Goal: Task Accomplishment & Management: Use online tool/utility

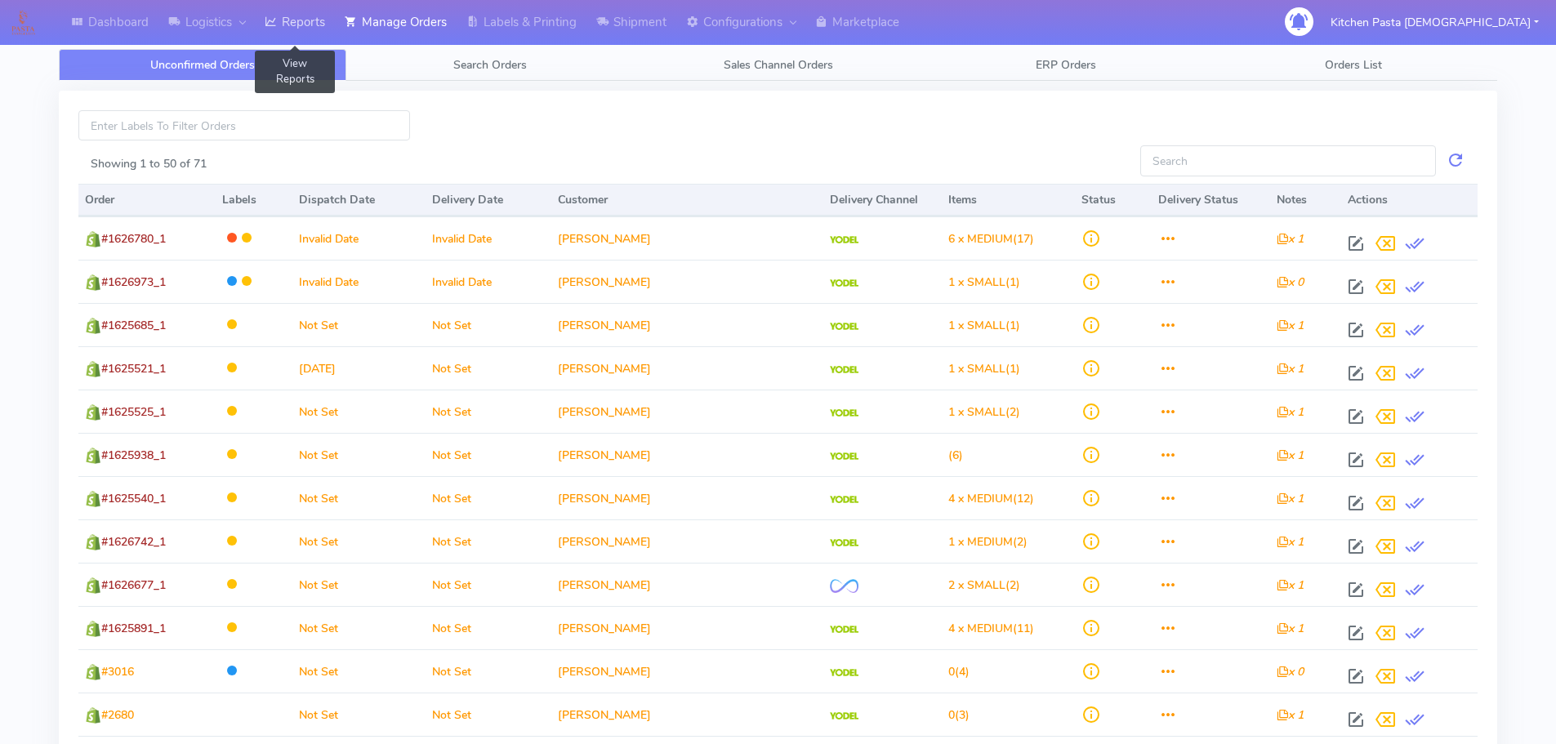
click at [324, 23] on link "Reports" at bounding box center [295, 22] width 80 height 45
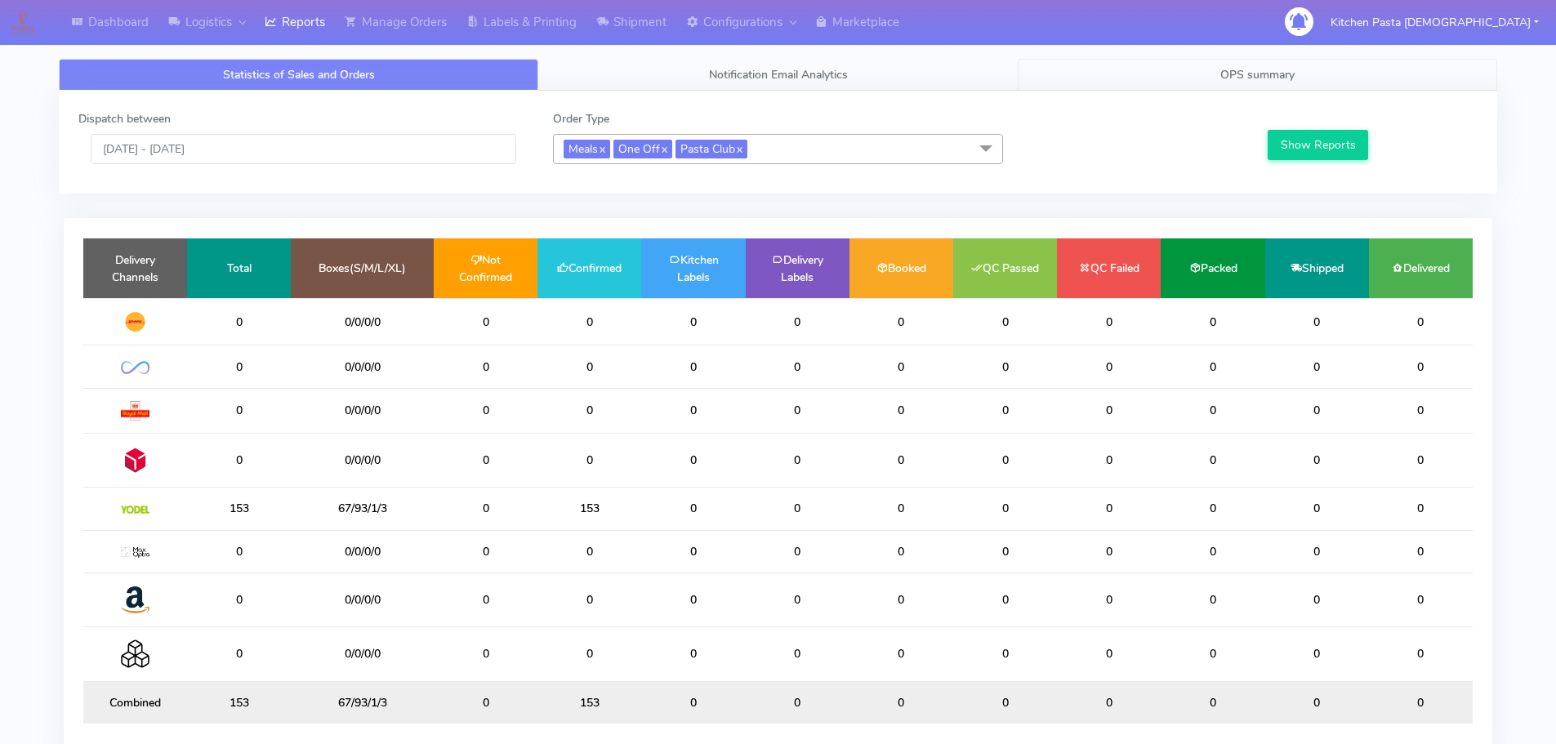
click at [1162, 71] on link "OPS summary" at bounding box center [1258, 75] width 480 height 32
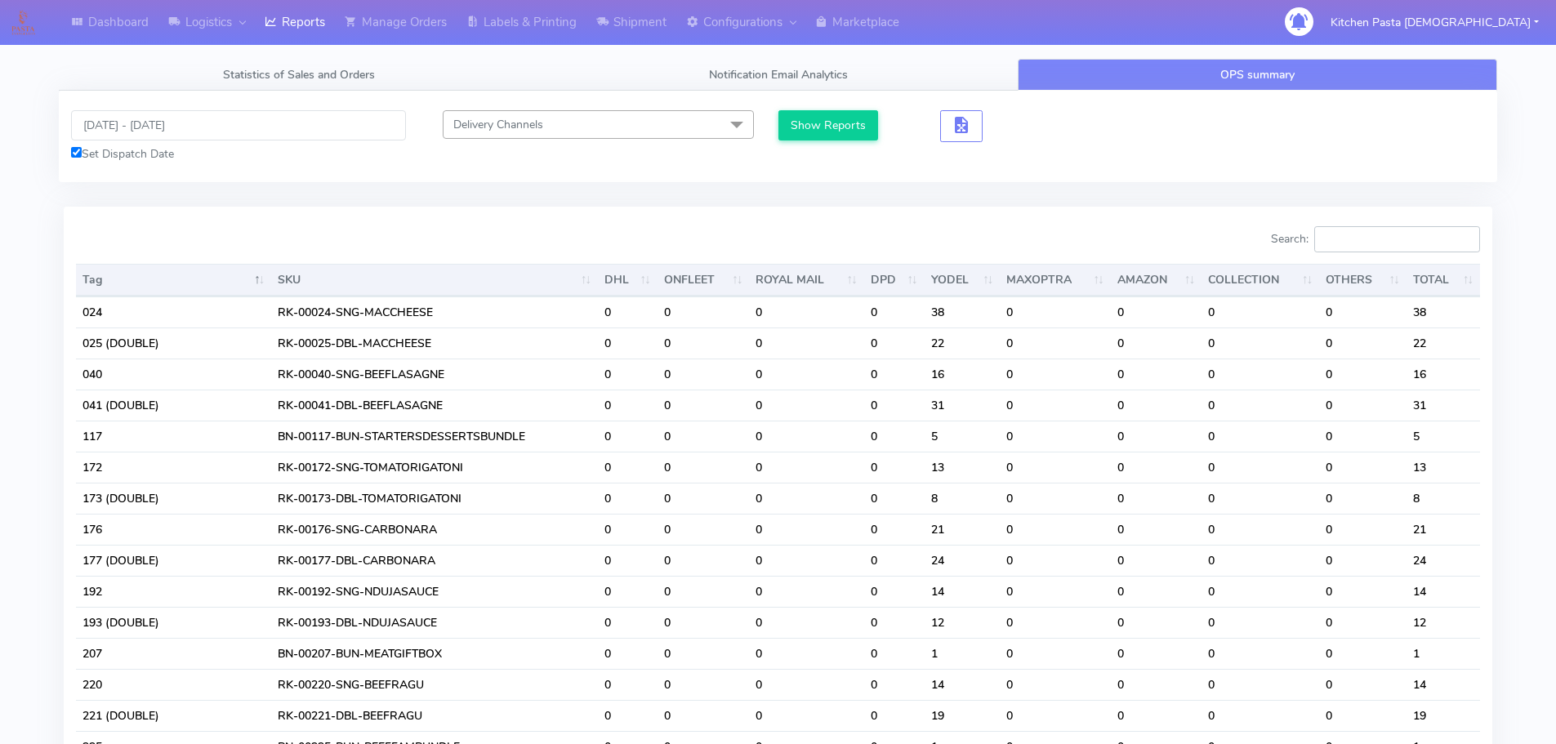
click at [1353, 251] on input "Search:" at bounding box center [1398, 239] width 166 height 26
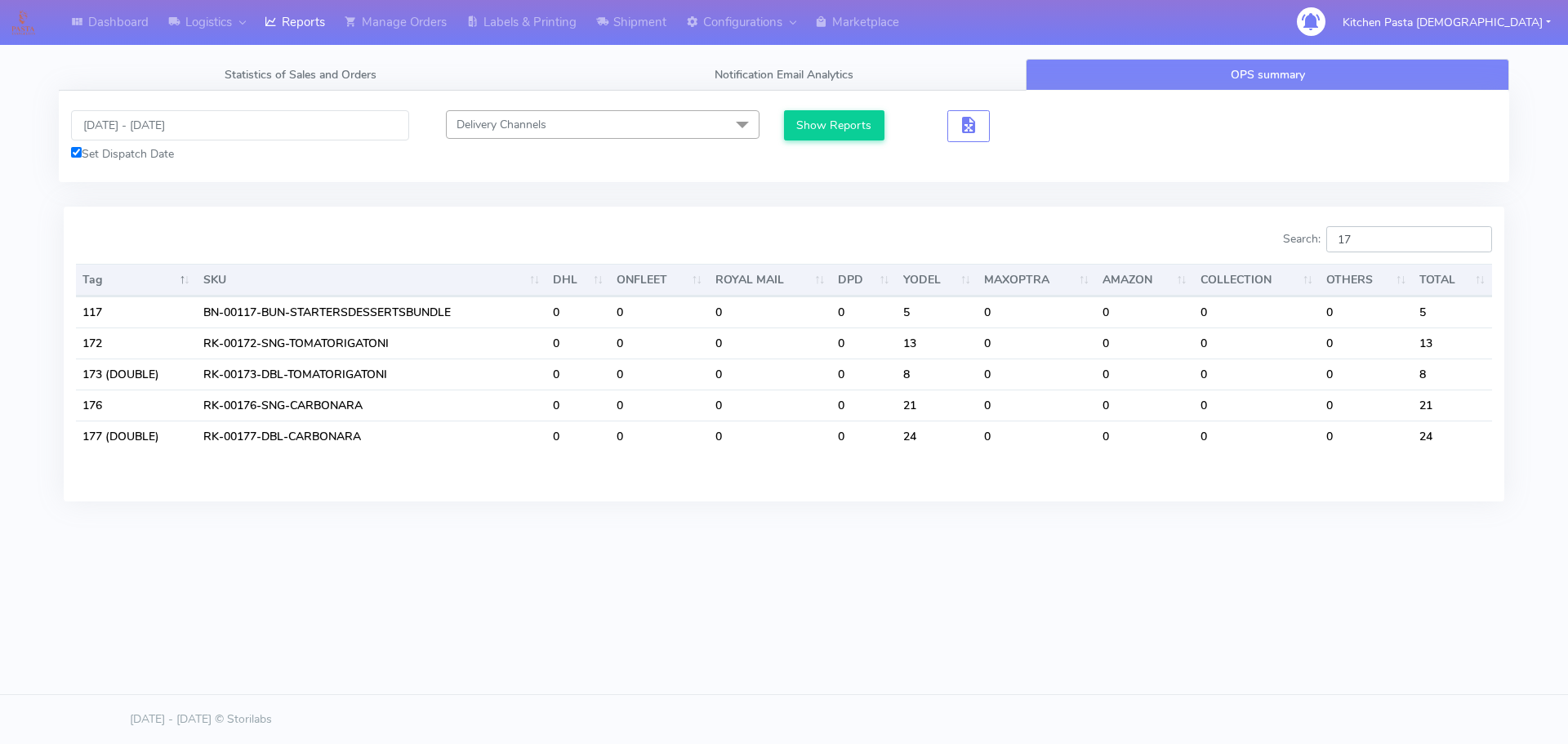
type input "1"
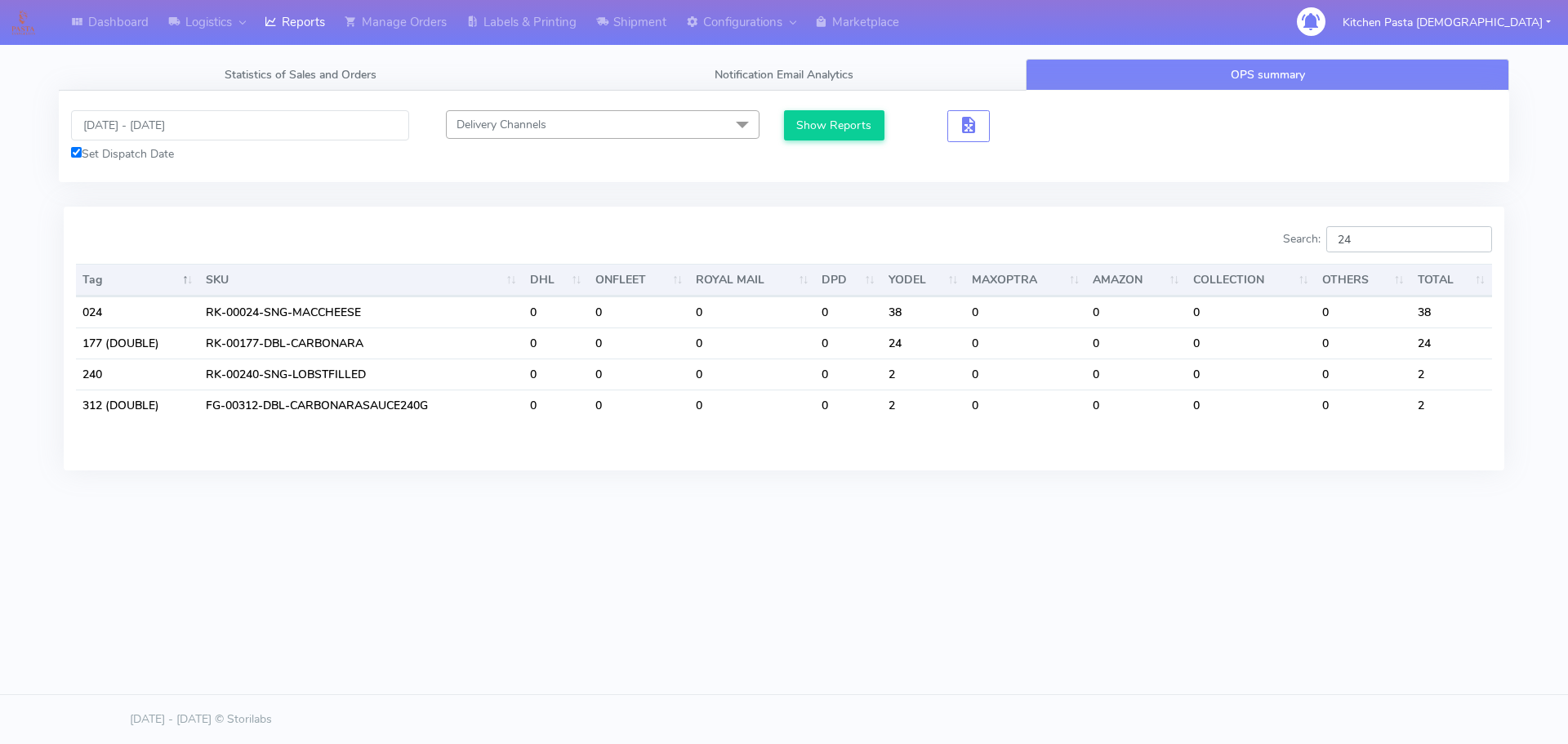
type input "2"
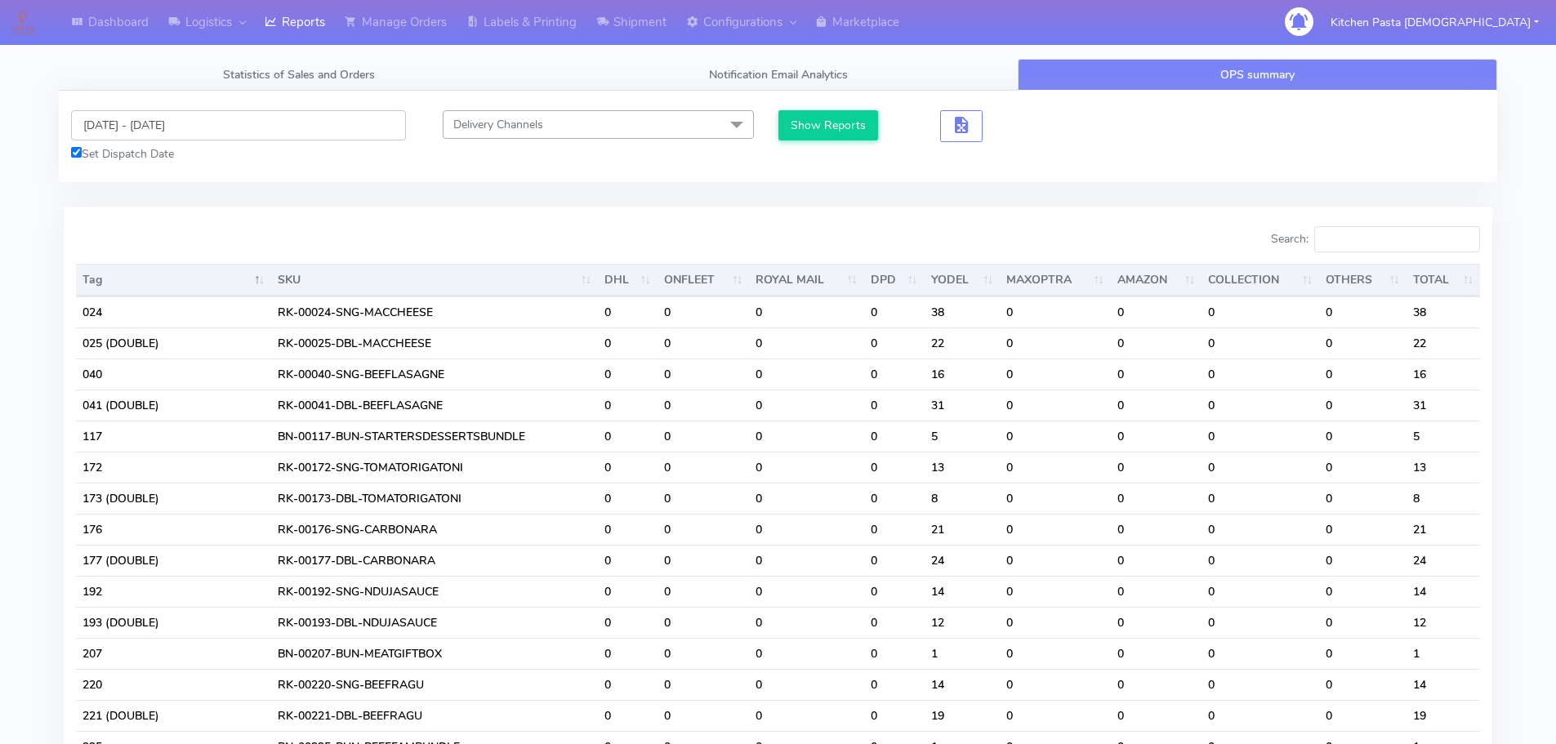
click at [164, 125] on input "28/09/2025 - 28/09/2025" at bounding box center [238, 125] width 335 height 30
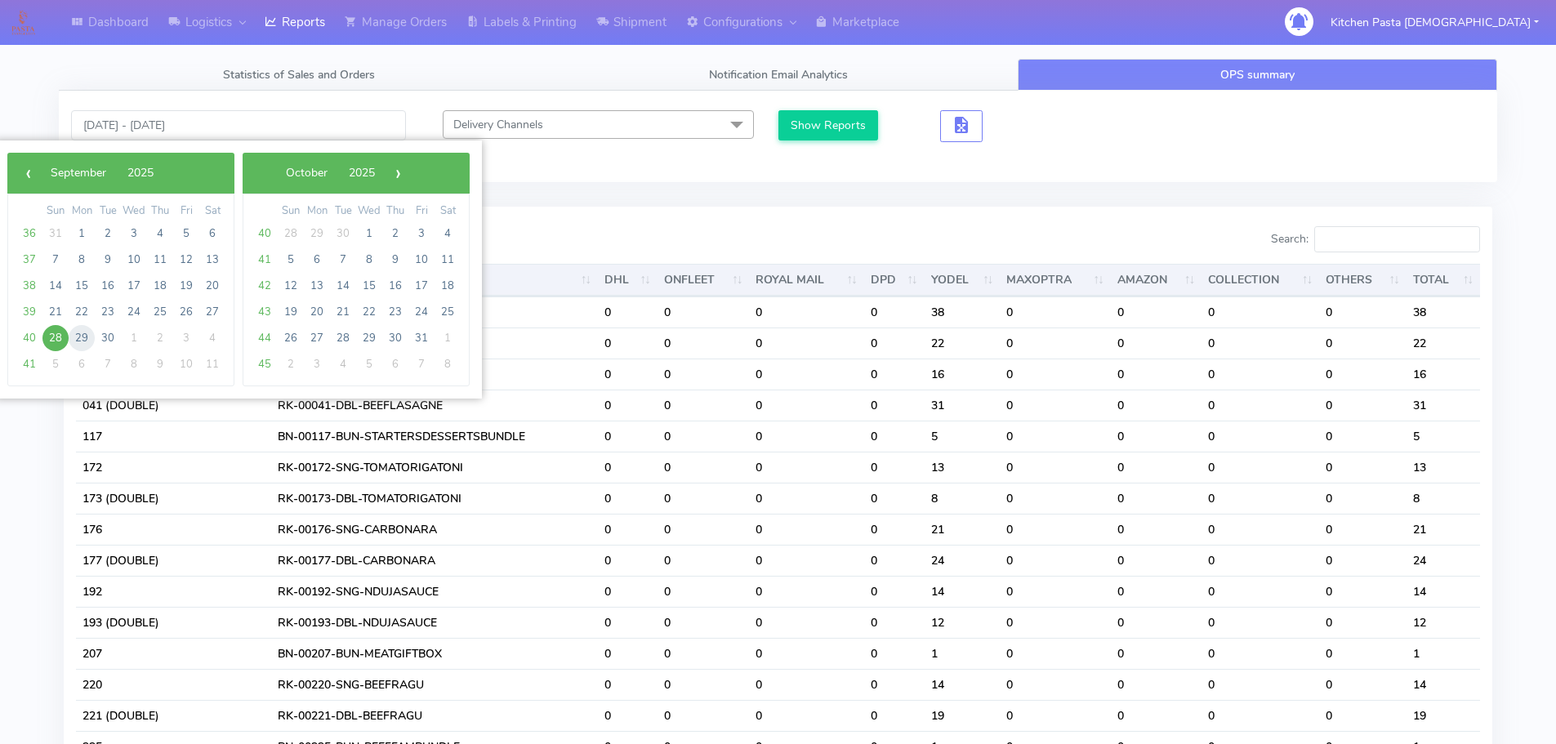
click at [87, 337] on span "29" at bounding box center [82, 338] width 26 height 26
type input "29/09/2025 - 29/09/2025"
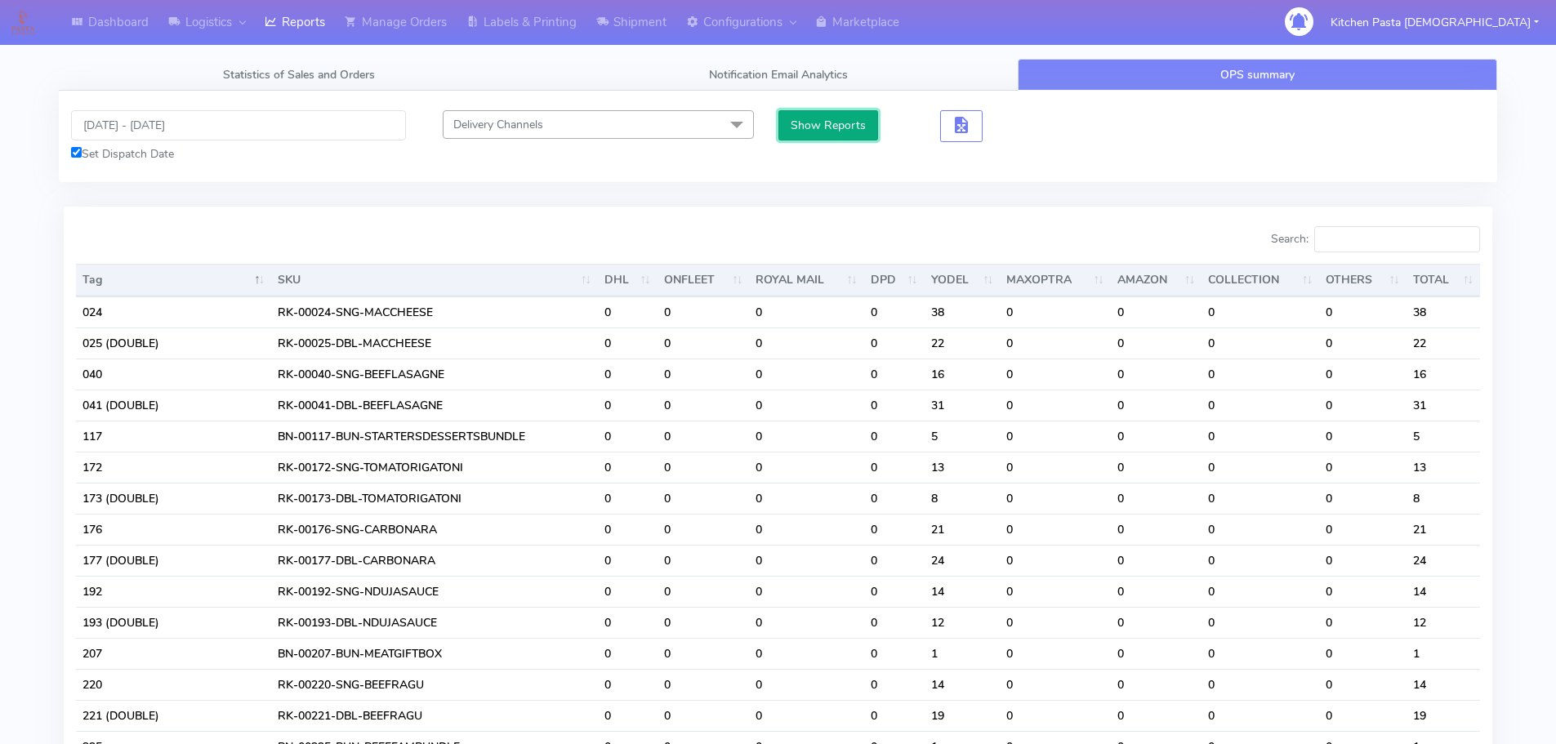
click at [844, 127] on button "Show Reports" at bounding box center [829, 125] width 100 height 30
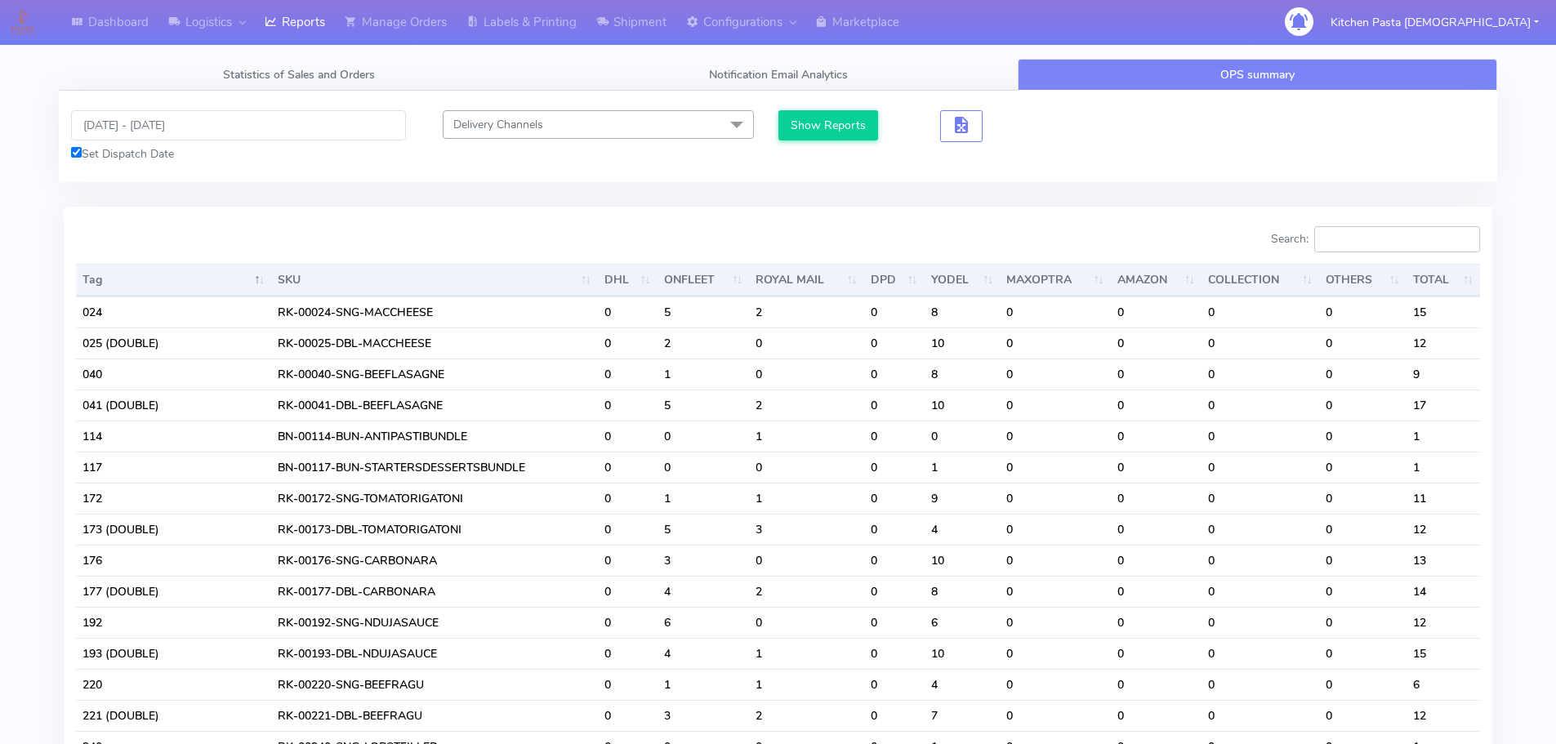
click at [1372, 231] on input "Search:" at bounding box center [1398, 239] width 166 height 26
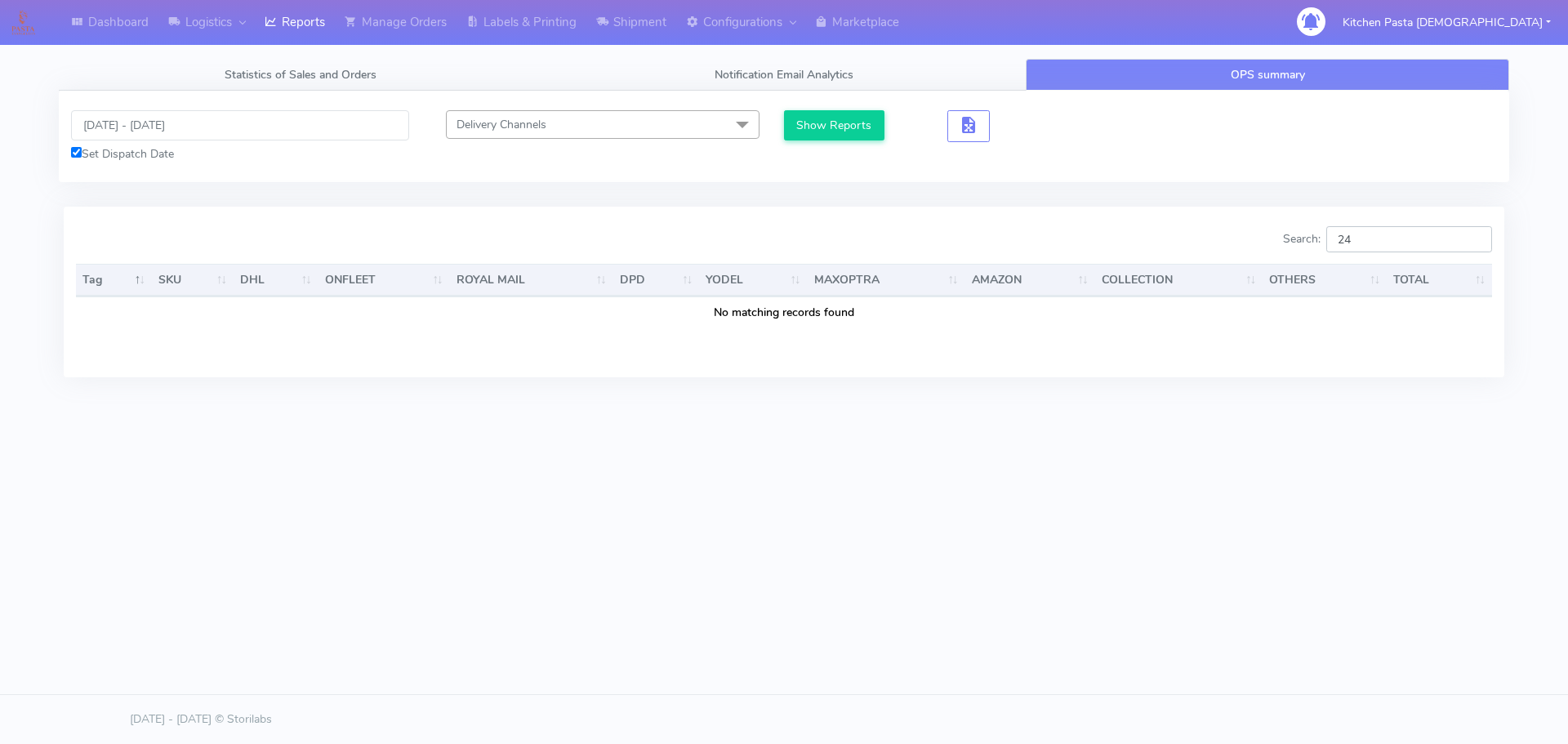
type input "2"
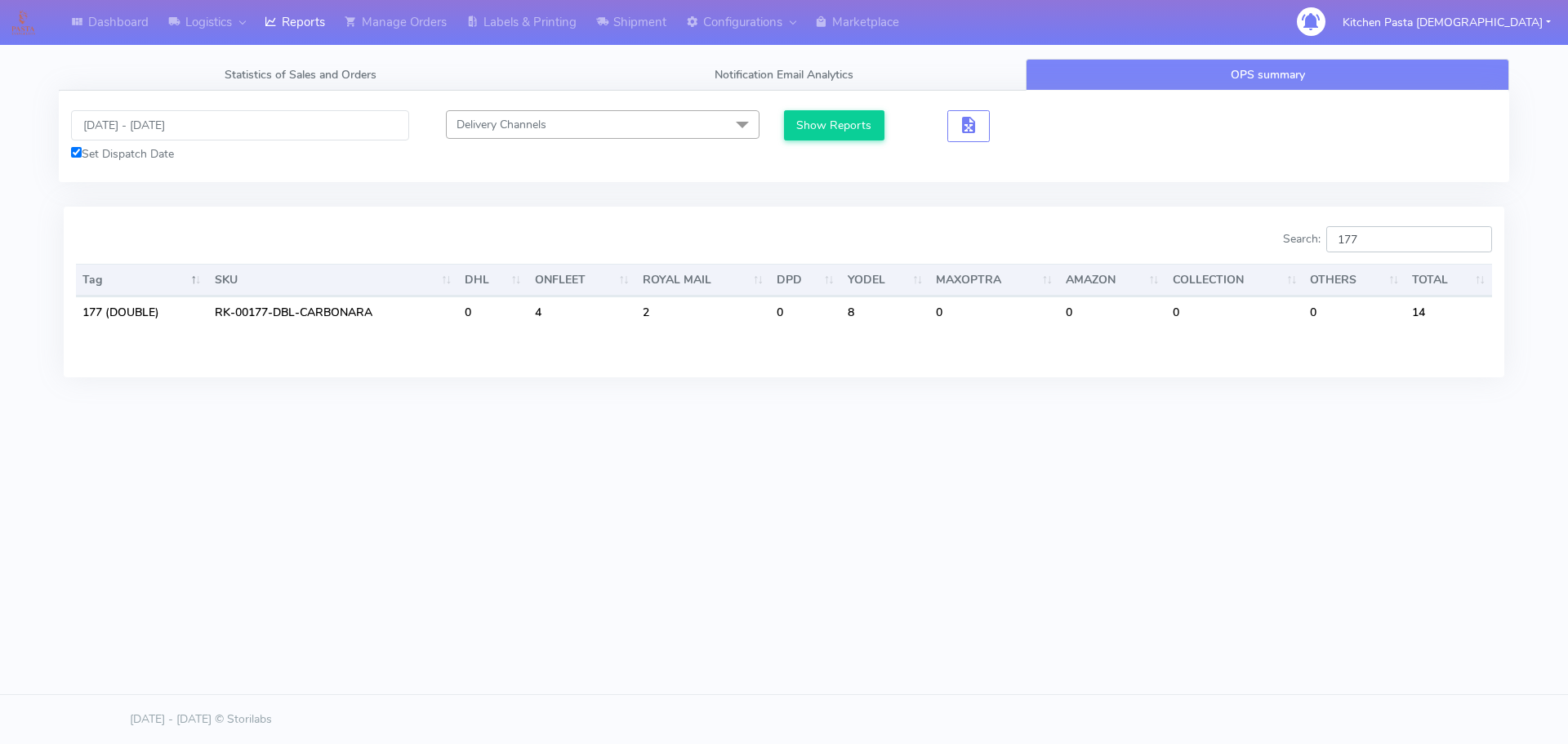
type input "177"
click at [147, 136] on input "29/09/2025 - 29/09/2025" at bounding box center [240, 125] width 338 height 30
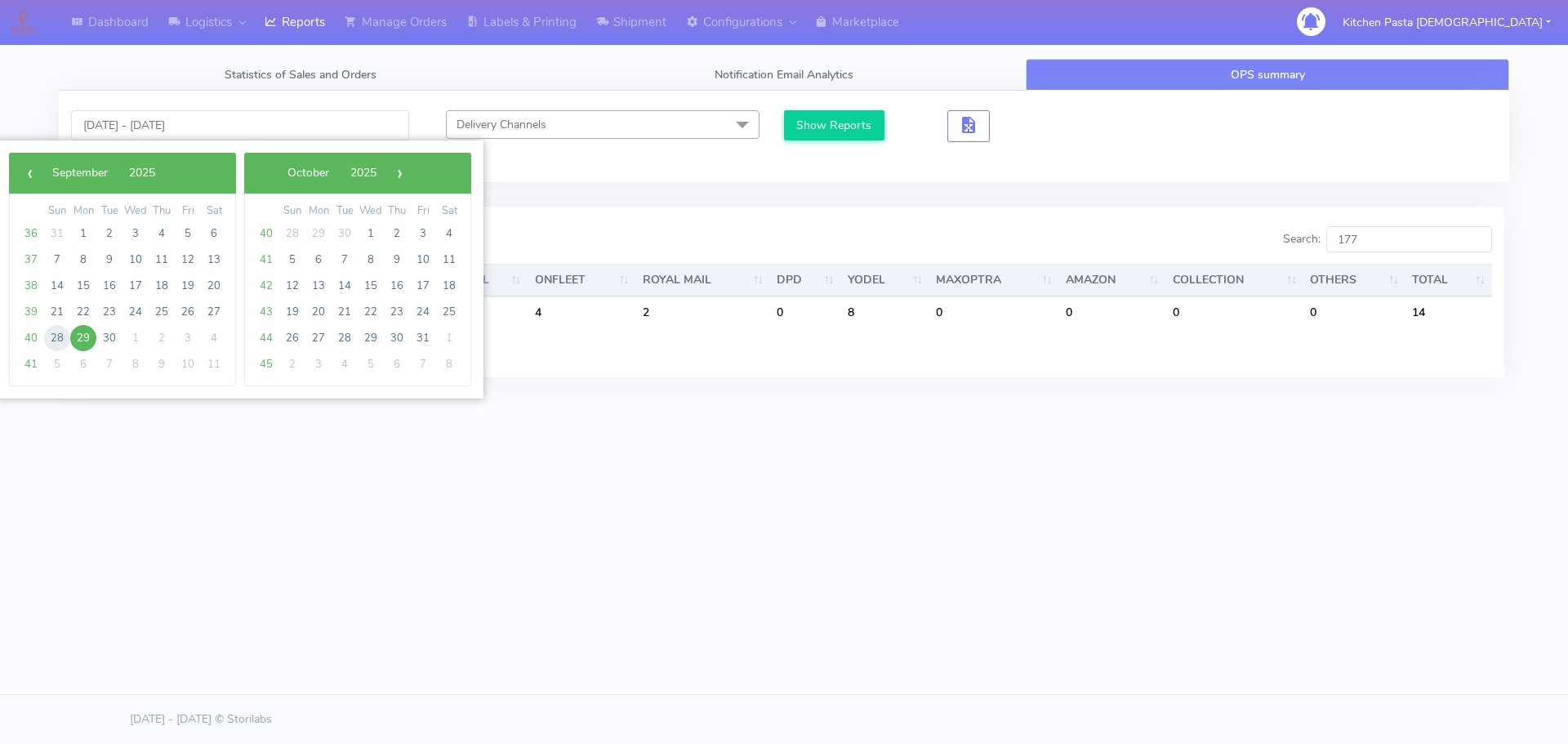
click at [60, 340] on span "28" at bounding box center [57, 338] width 26 height 26
type input "28/09/2025 - 28/09/2025"
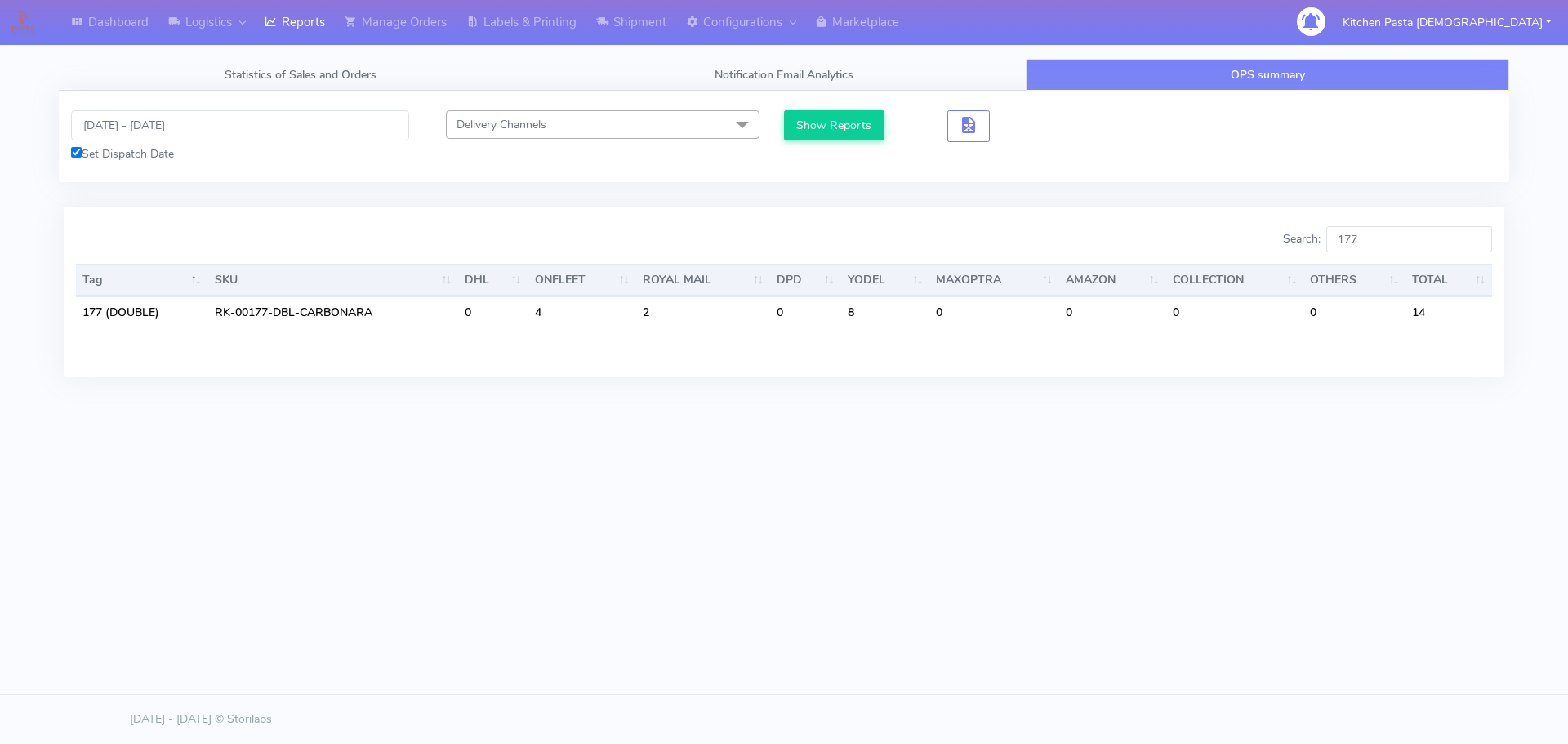
click at [839, 106] on div "28/09/2025 - 28/09/2025 Set Dispatch Date Delivery Channels Select All DHL OnFl…" at bounding box center [784, 137] width 1450 height 92
click at [841, 120] on button "Show Reports" at bounding box center [833, 125] width 100 height 30
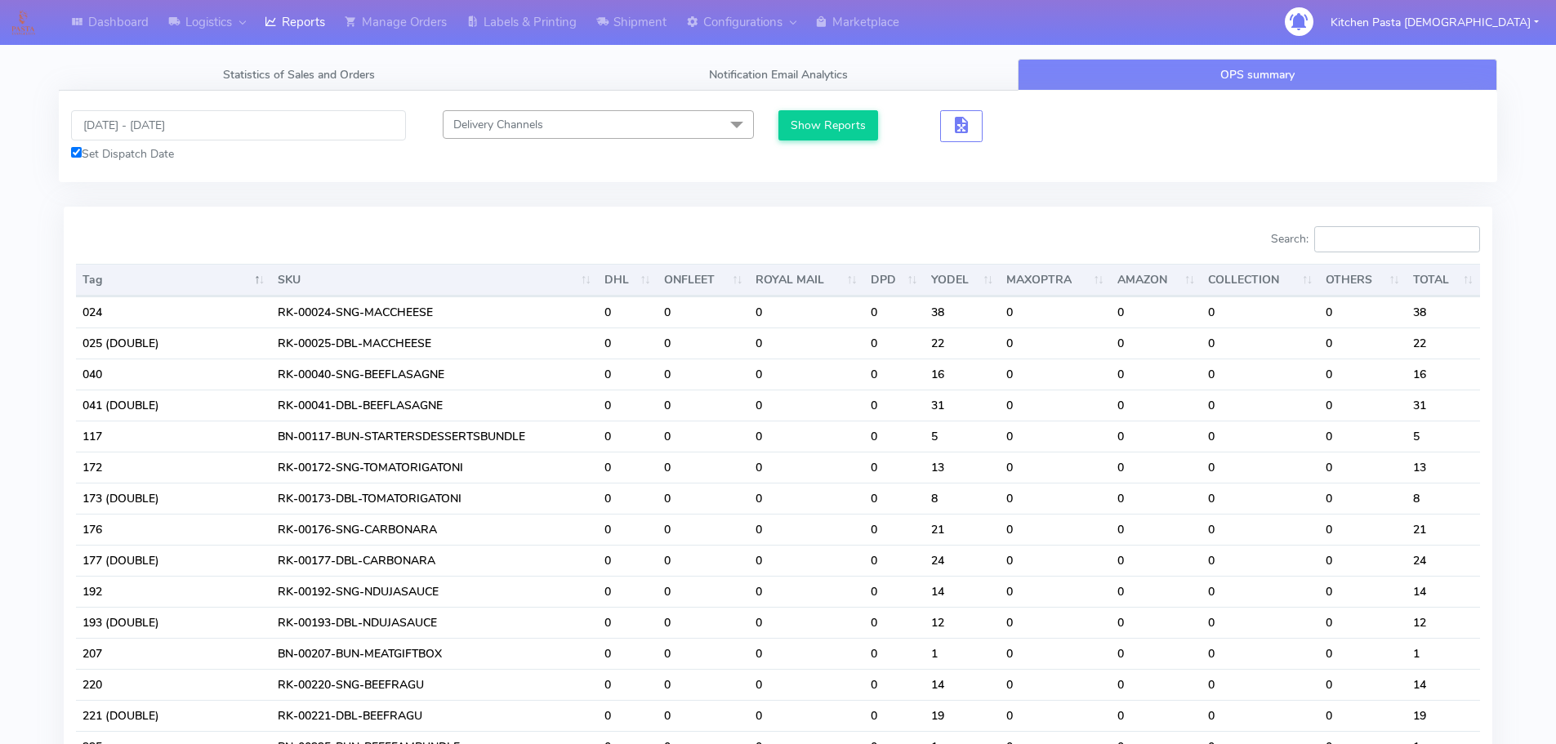
click at [1340, 245] on input "Search:" at bounding box center [1398, 239] width 166 height 26
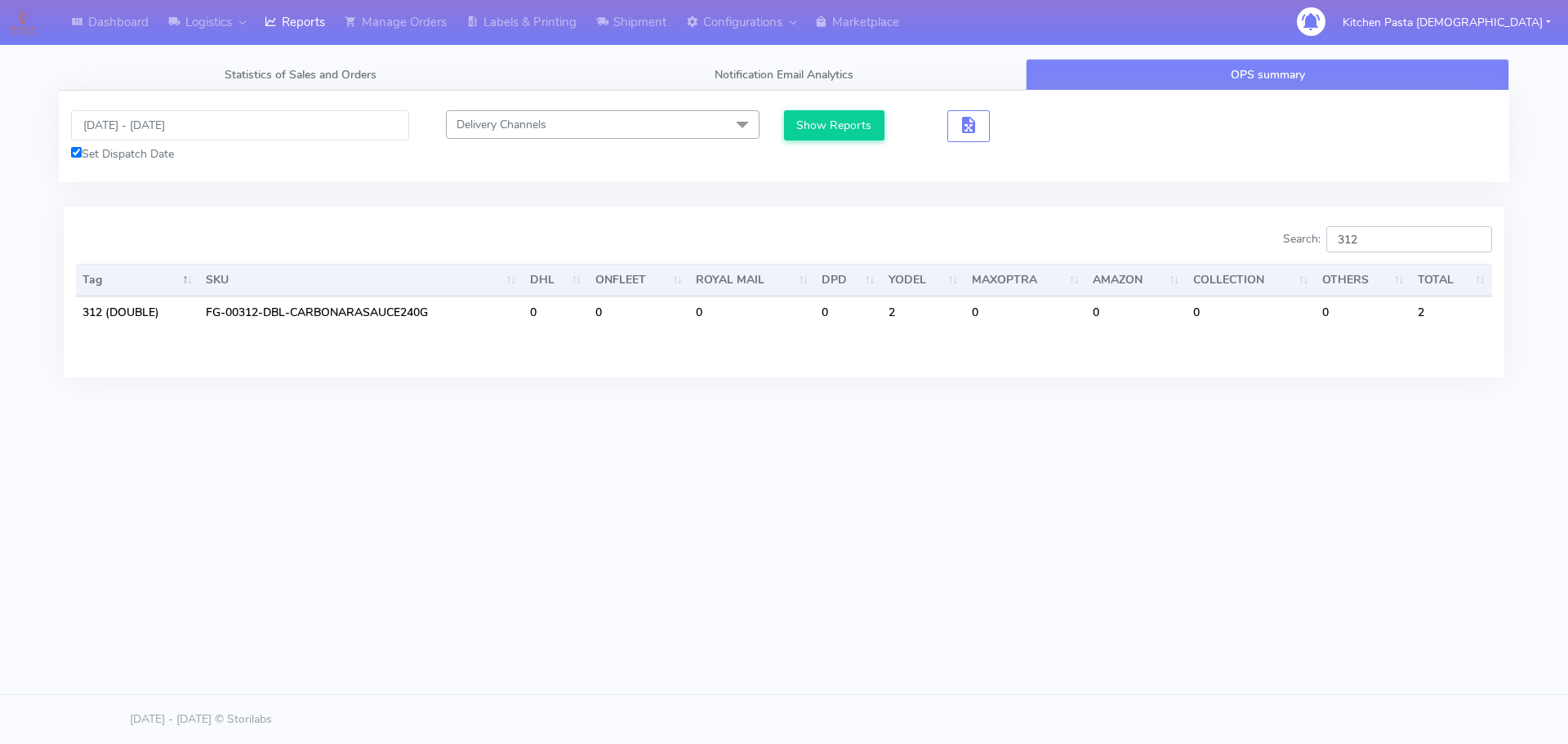
type input "312"
click at [172, 135] on input "28/09/2025 - 28/09/2025" at bounding box center [240, 125] width 338 height 30
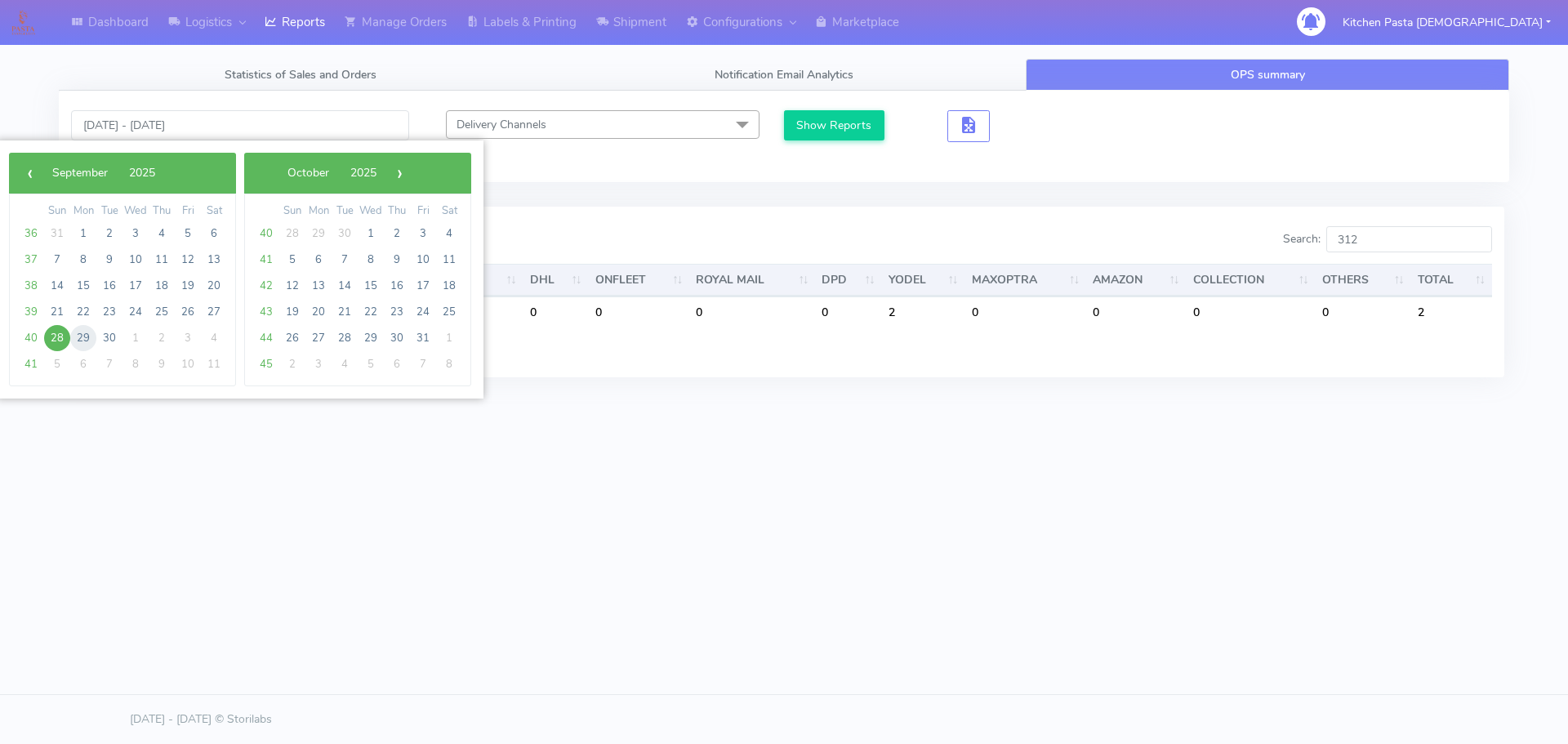
click at [83, 329] on span "29" at bounding box center [83, 338] width 26 height 26
type input "29/09/2025 - 29/09/2025"
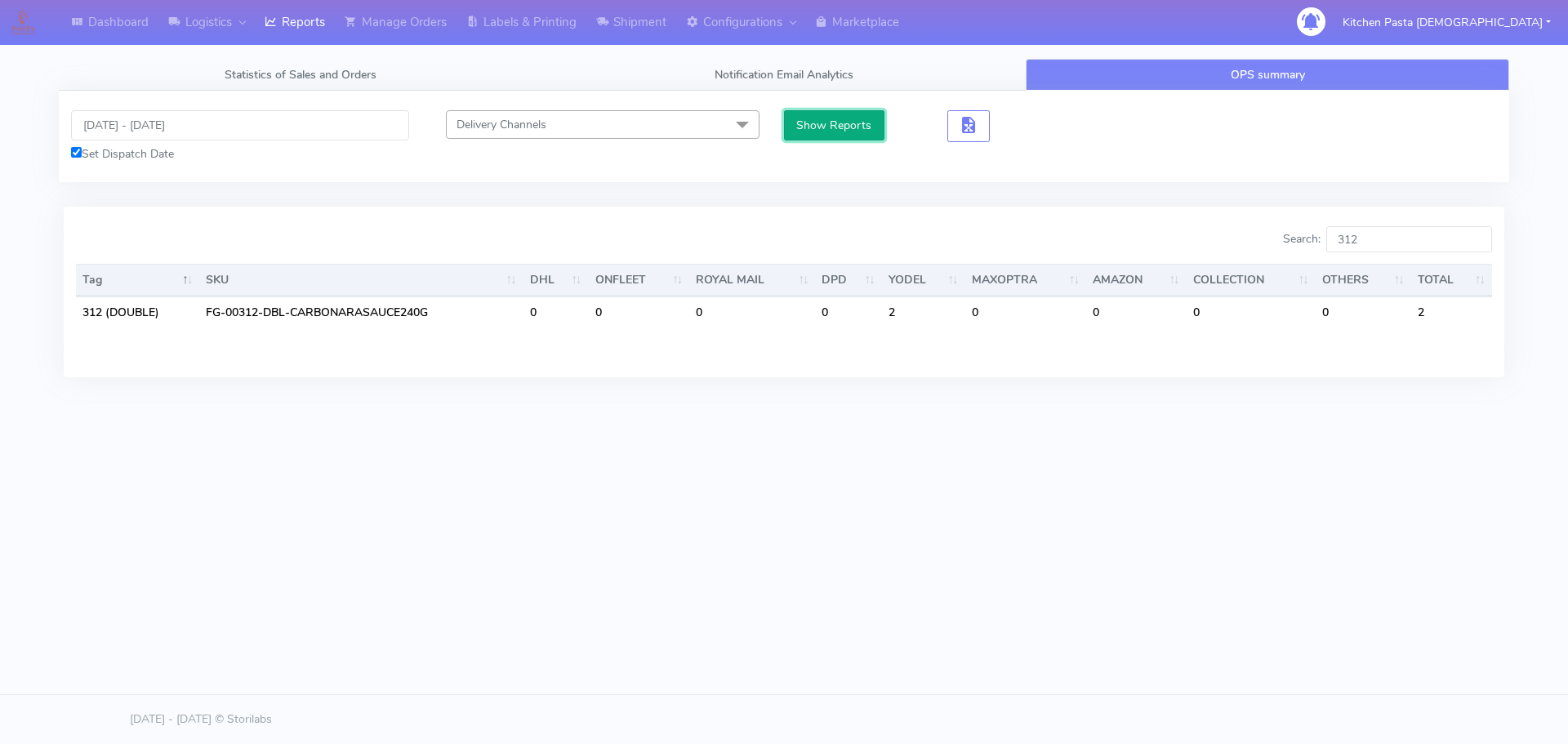
click at [843, 110] on button "Show Reports" at bounding box center [833, 125] width 100 height 30
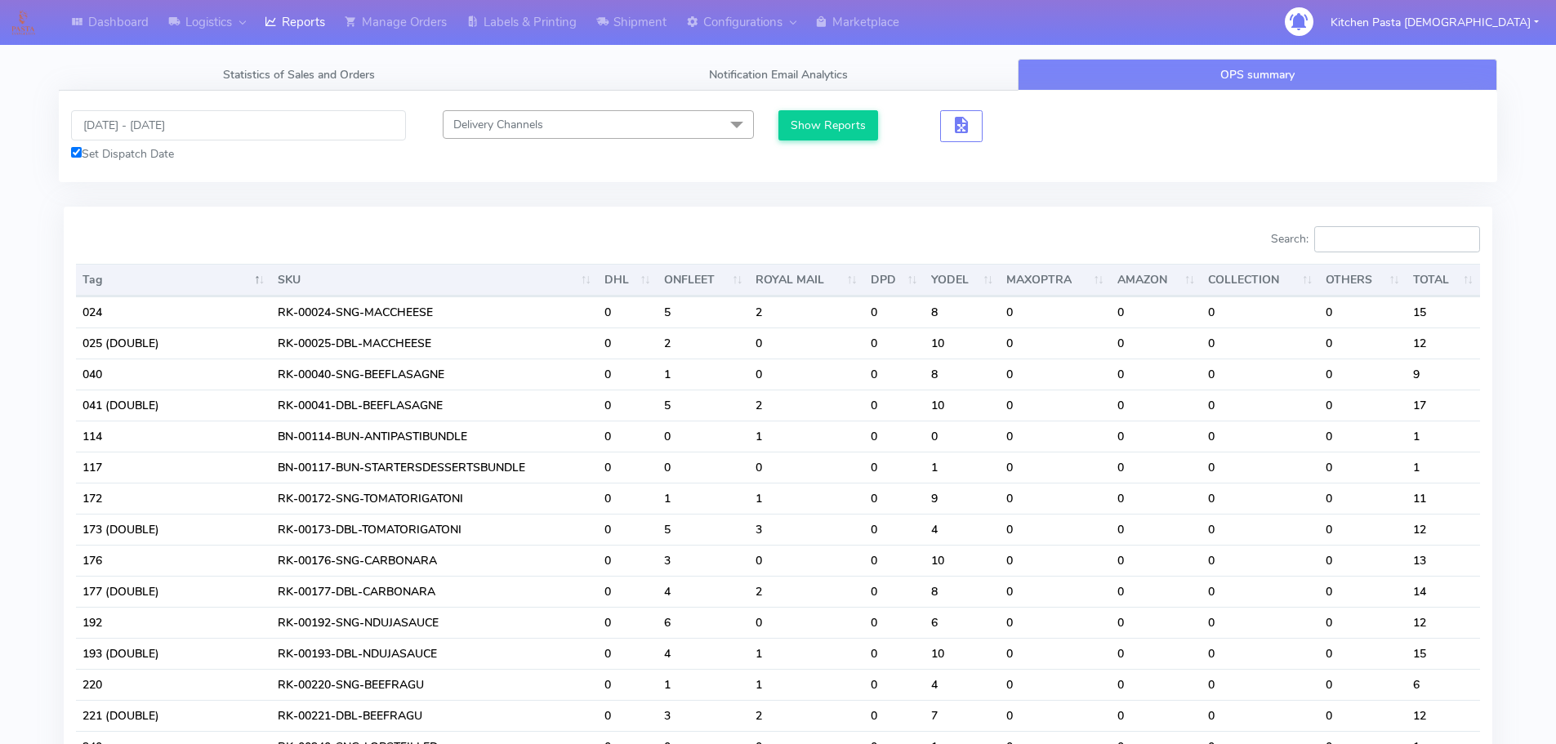
click at [1352, 233] on input "Search:" at bounding box center [1398, 239] width 166 height 26
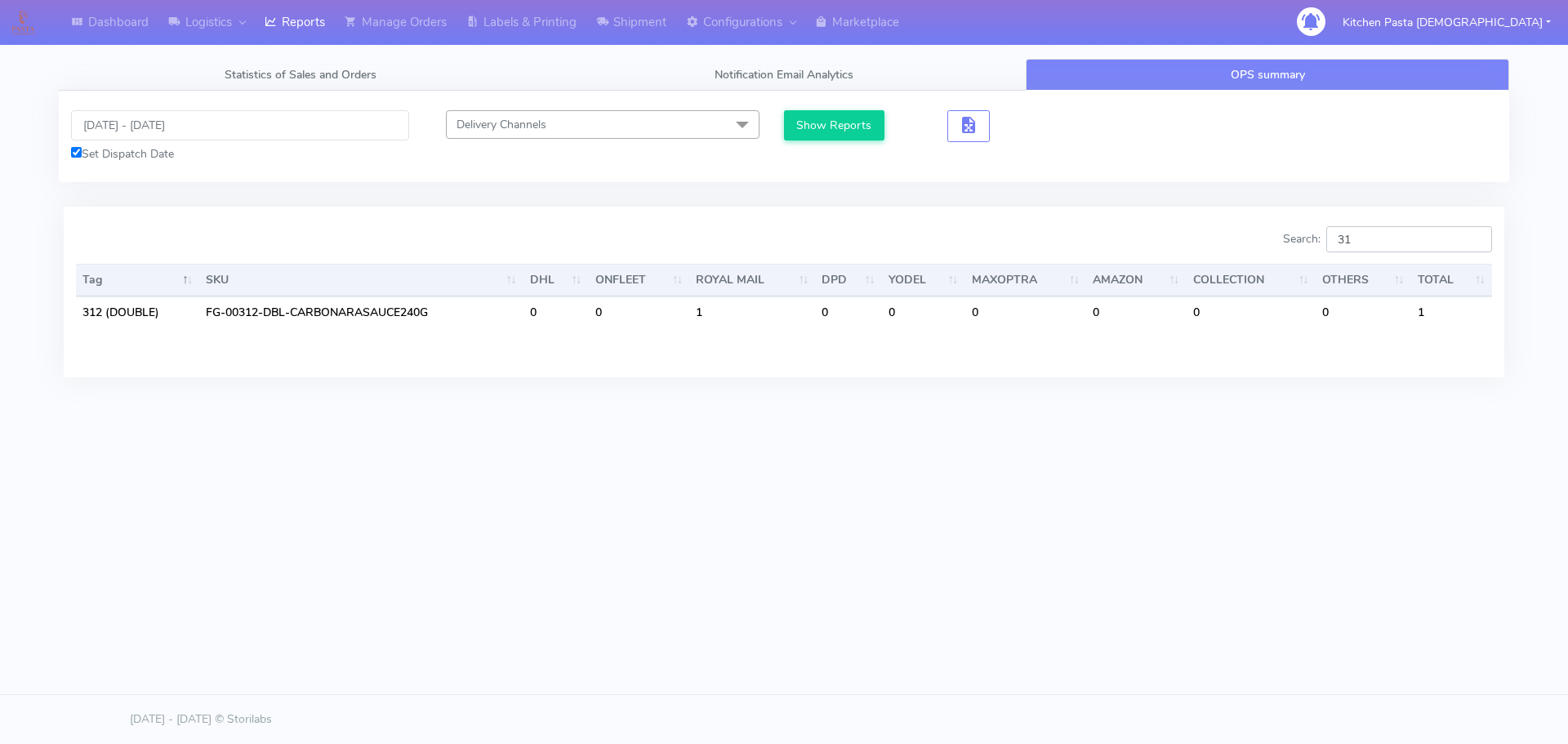
type input "3"
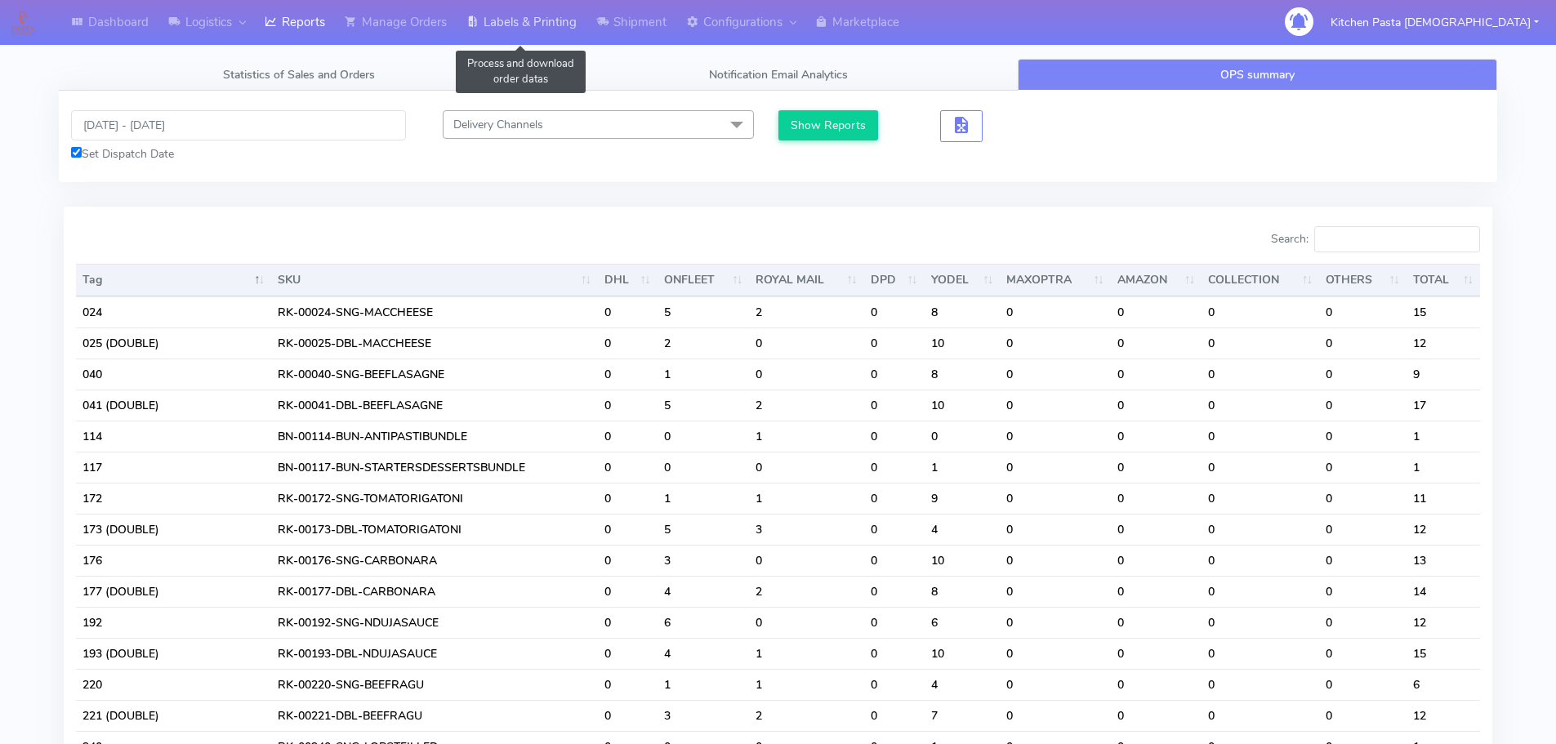
click at [487, 16] on link "Labels & Printing" at bounding box center [522, 22] width 130 height 45
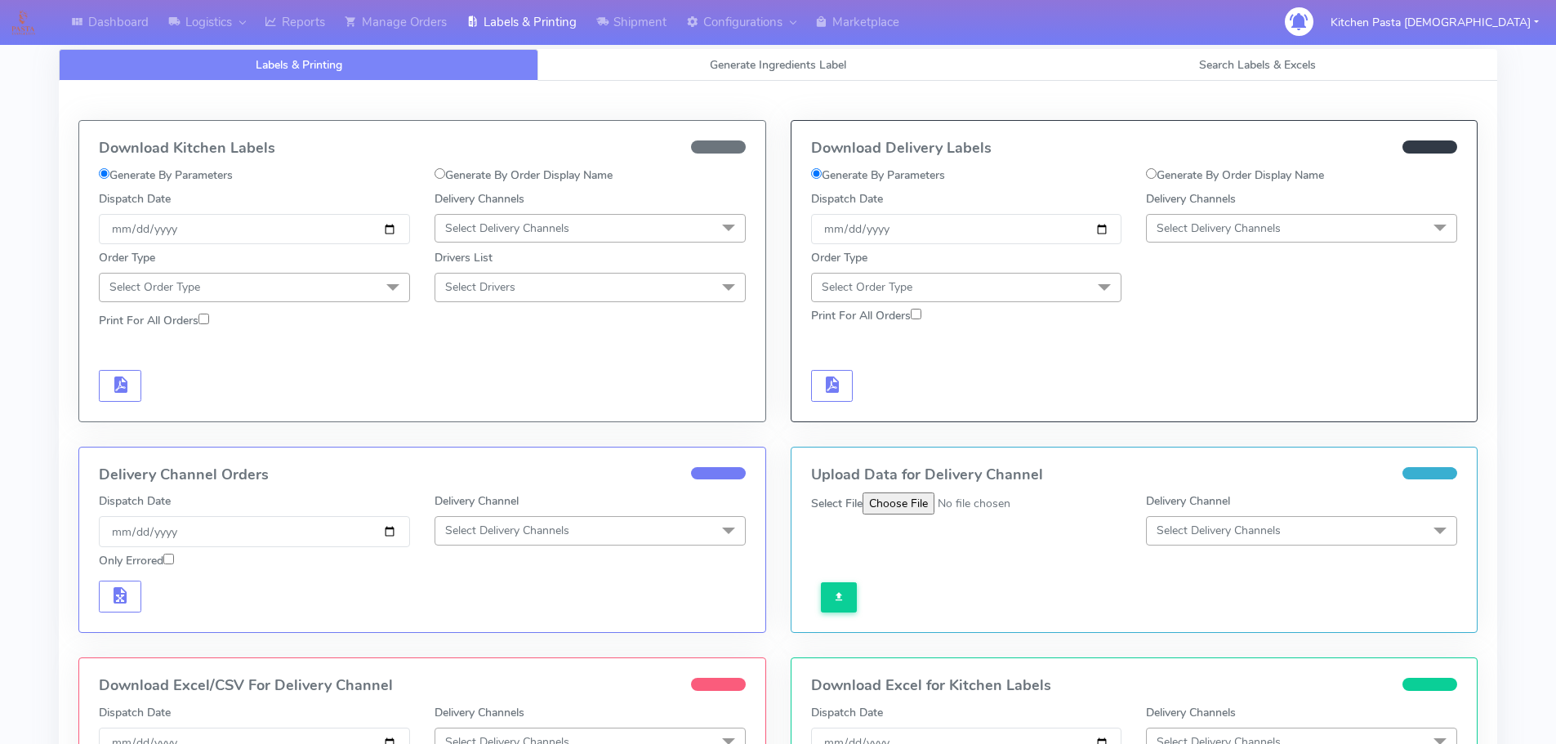
select select
click at [672, 57] on link "Generate Ingredients Label" at bounding box center [778, 65] width 480 height 32
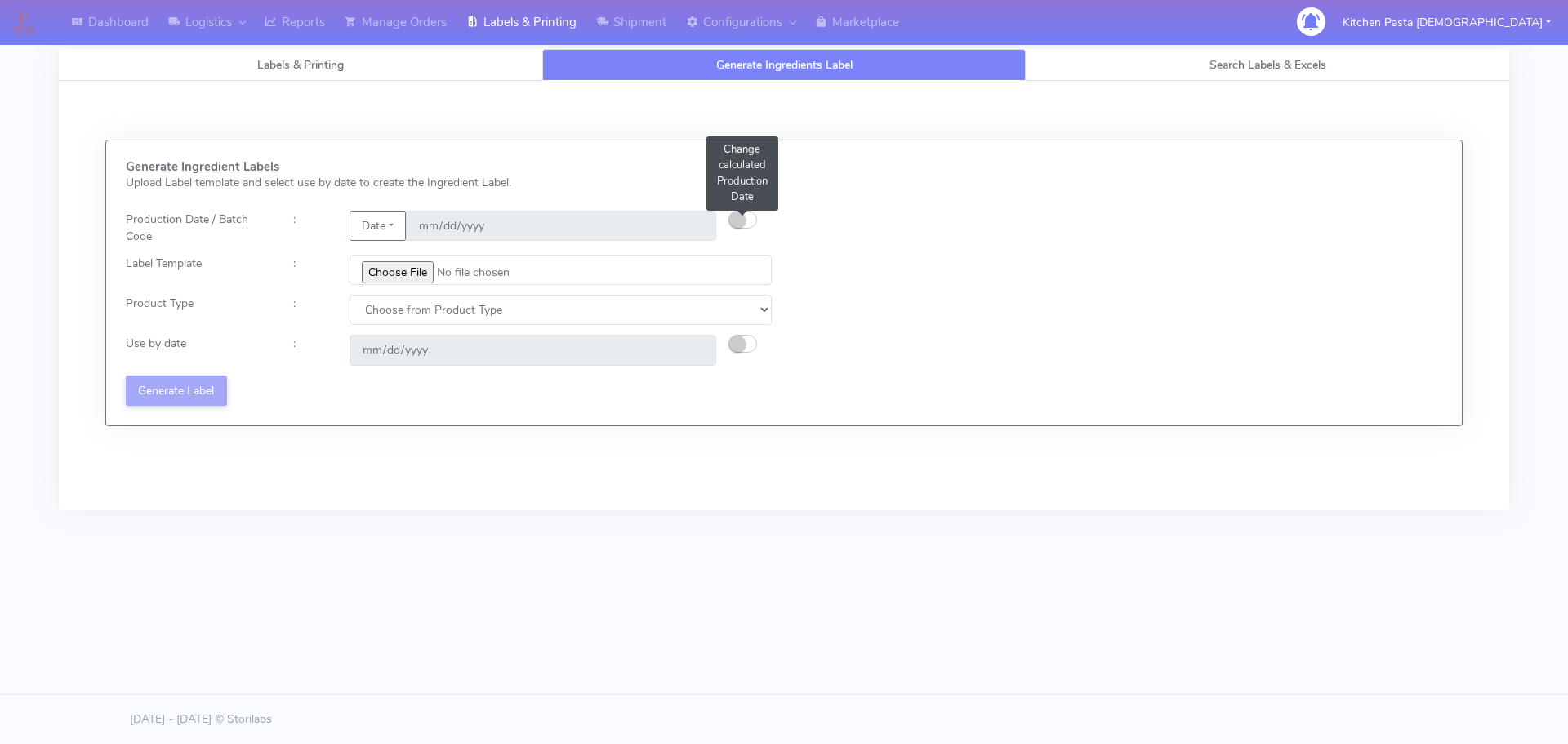
click at [751, 215] on button "button" at bounding box center [743, 220] width 29 height 18
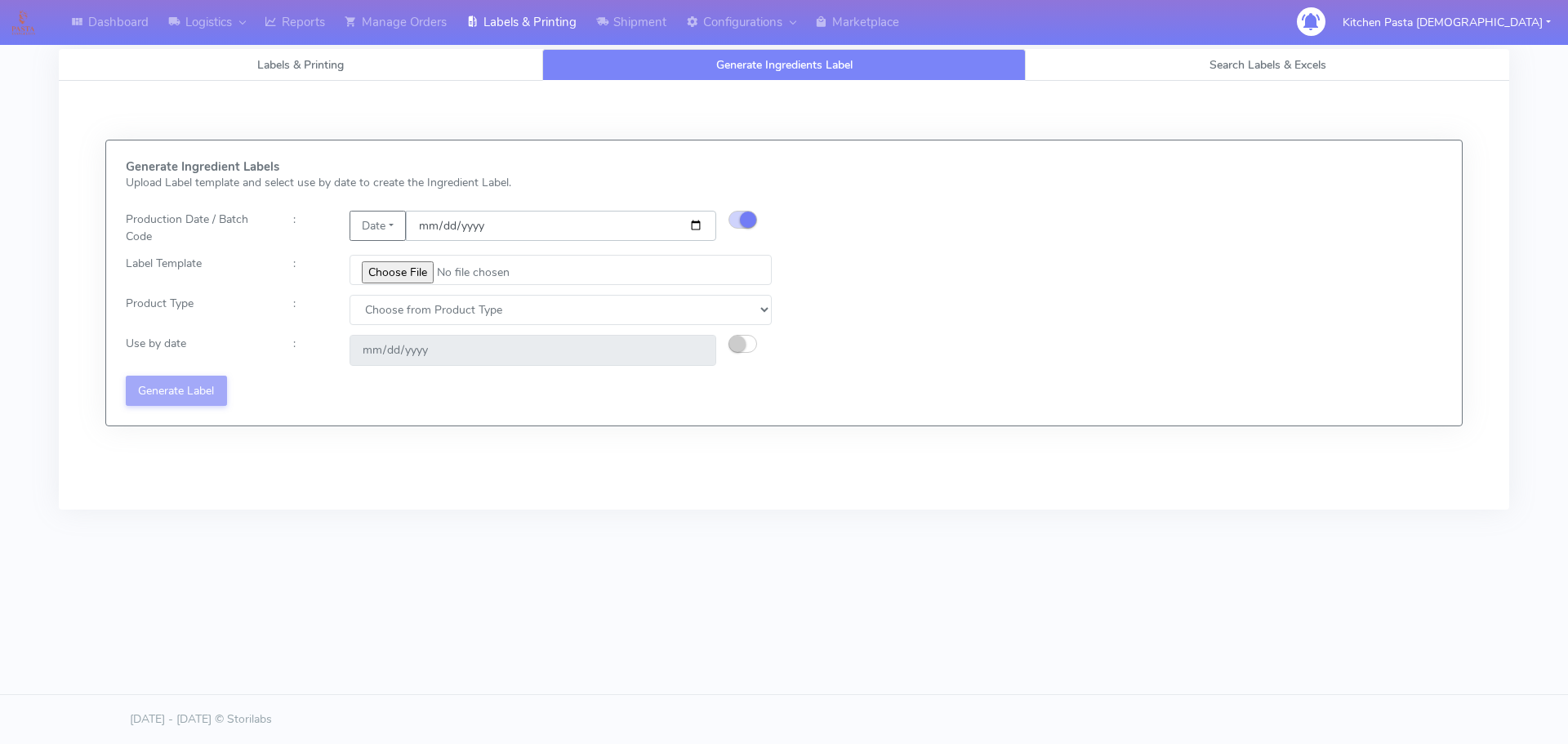
click at [694, 225] on input "[DATE]" at bounding box center [561, 226] width 310 height 30
type input "[DATE]"
click at [409, 270] on input "file" at bounding box center [561, 270] width 422 height 30
click at [407, 266] on input "file" at bounding box center [561, 270] width 422 height 30
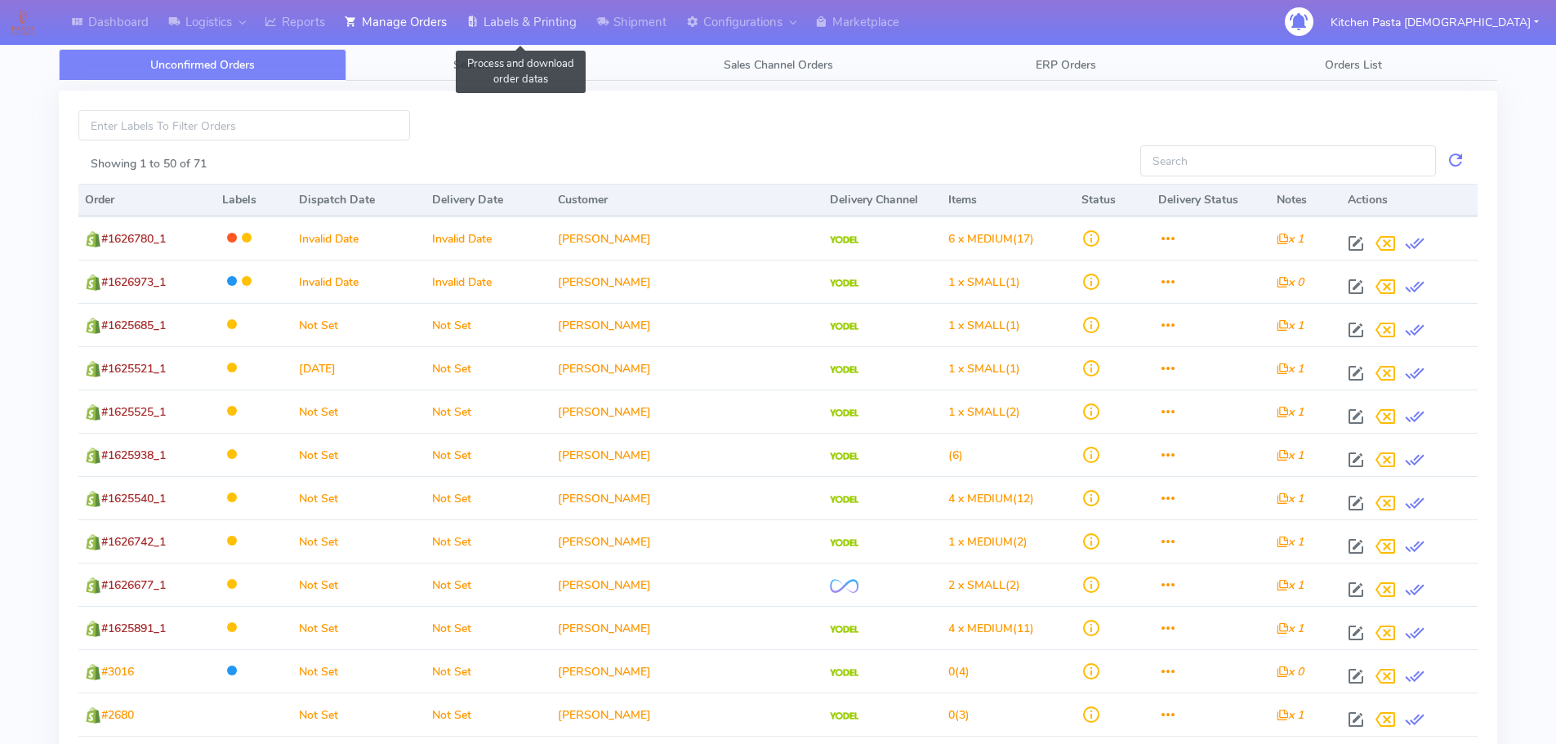
click at [547, 30] on link "Labels & Printing" at bounding box center [522, 22] width 130 height 45
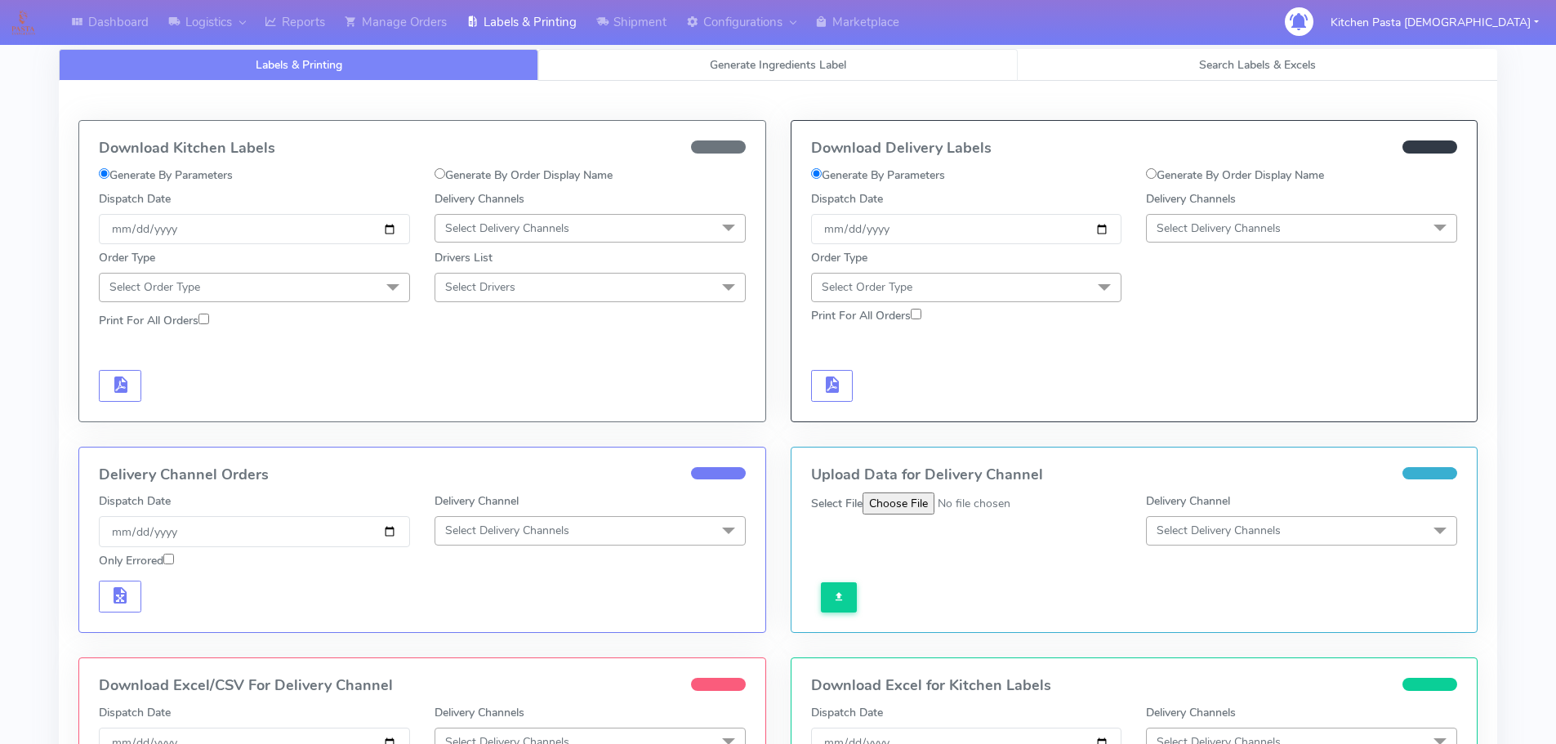
click at [867, 63] on link "Generate Ingredients Label" at bounding box center [778, 65] width 480 height 32
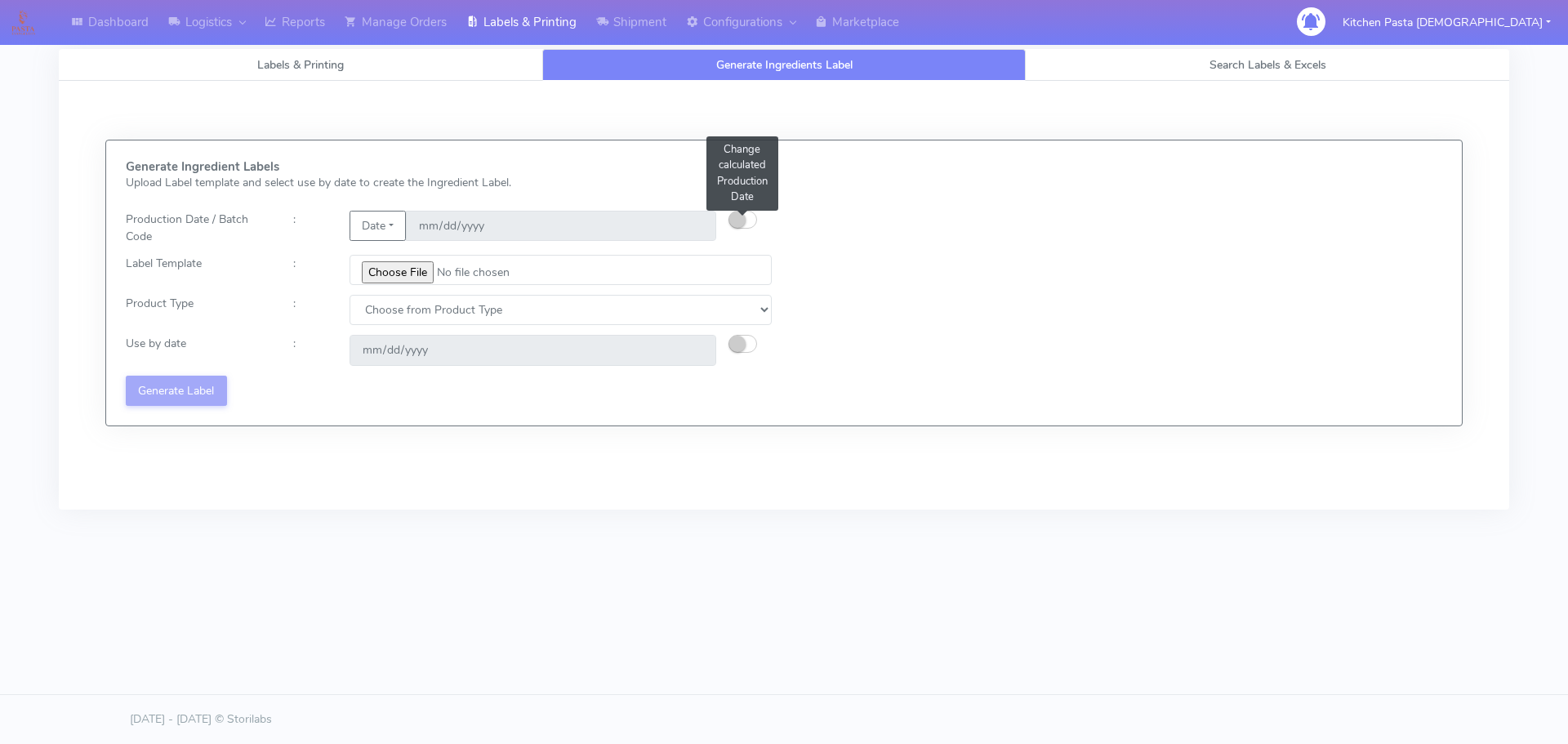
click at [754, 212] on button "button" at bounding box center [743, 220] width 29 height 18
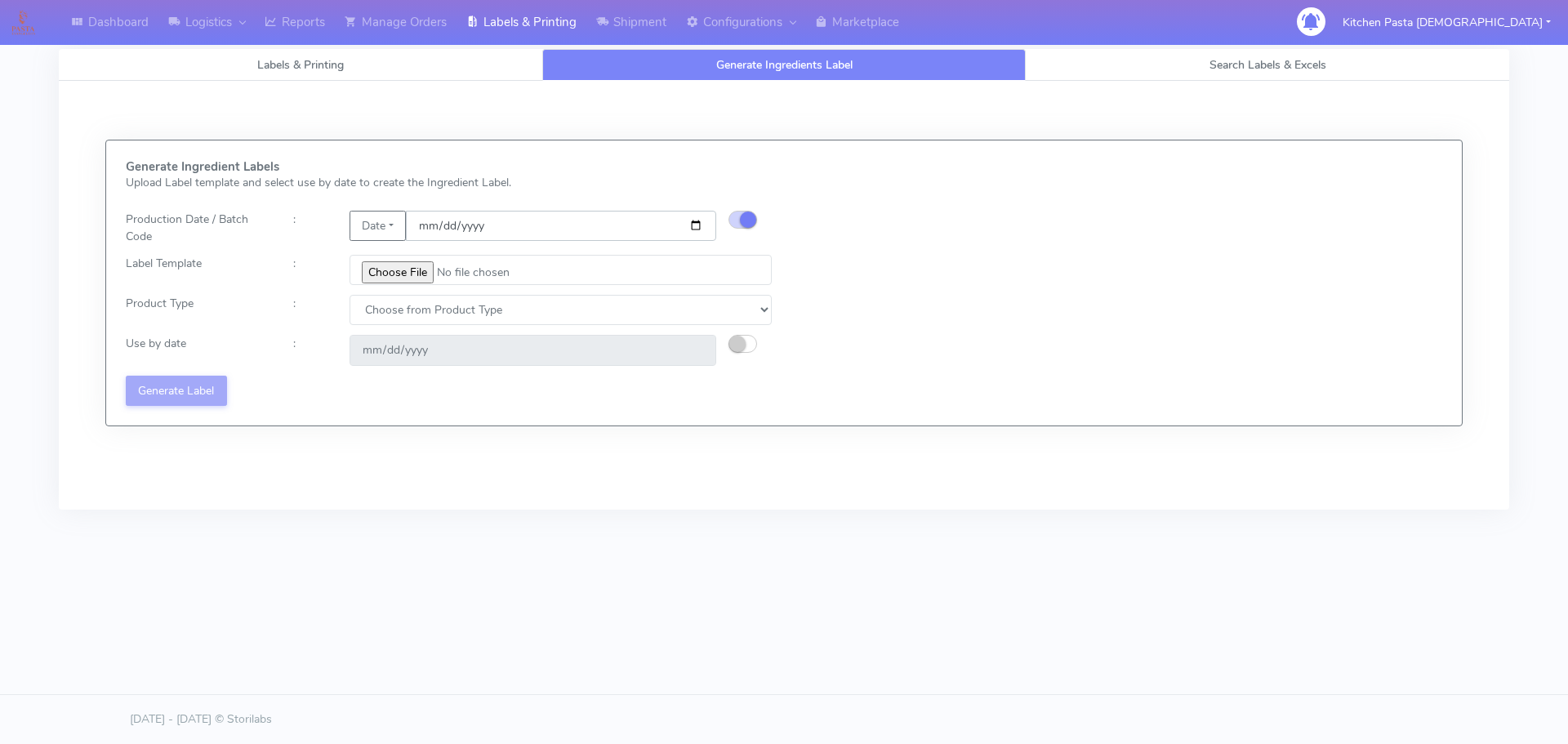
drag, startPoint x: 693, startPoint y: 230, endPoint x: 676, endPoint y: 237, distance: 18.4
click at [693, 230] on input "[DATE]" at bounding box center [561, 226] width 310 height 30
type input "[DATE]"
click at [391, 272] on input "file" at bounding box center [561, 270] width 422 height 30
type input "C:\fakepath\Pasta [DEMOGRAPHIC_DATA] Lobster crab and prawn ravioli dinner kit …"
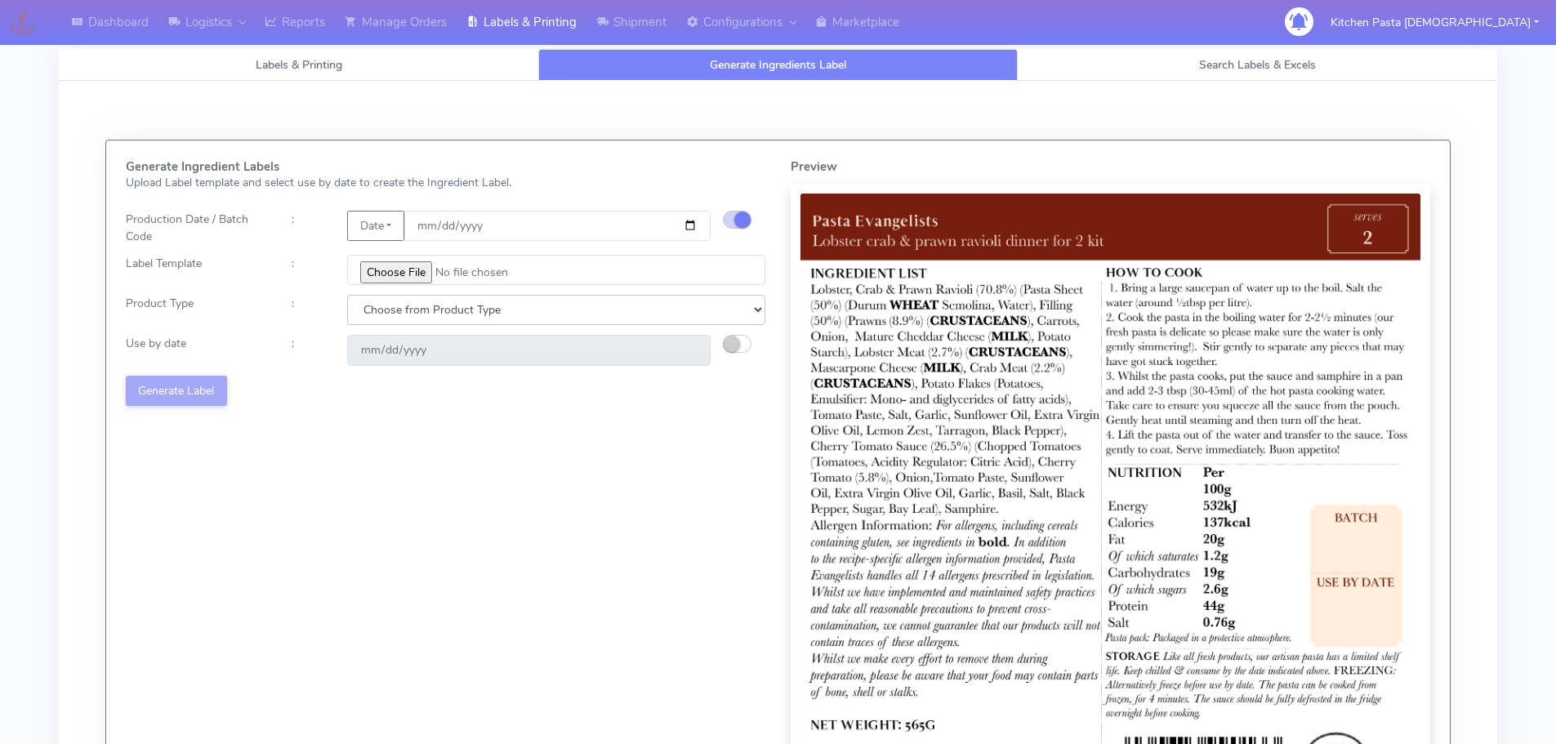
click at [420, 310] on select "Choose from Product Type ECOM ERETAIL CIRCULAR CIRC_DESERTS LASAGNE" at bounding box center [556, 310] width 418 height 30
select select "1"
click at [347, 295] on select "Choose from Product Type ECOM ERETAIL CIRCULAR CIRC_DESERTS LASAGNE" at bounding box center [556, 310] width 418 height 30
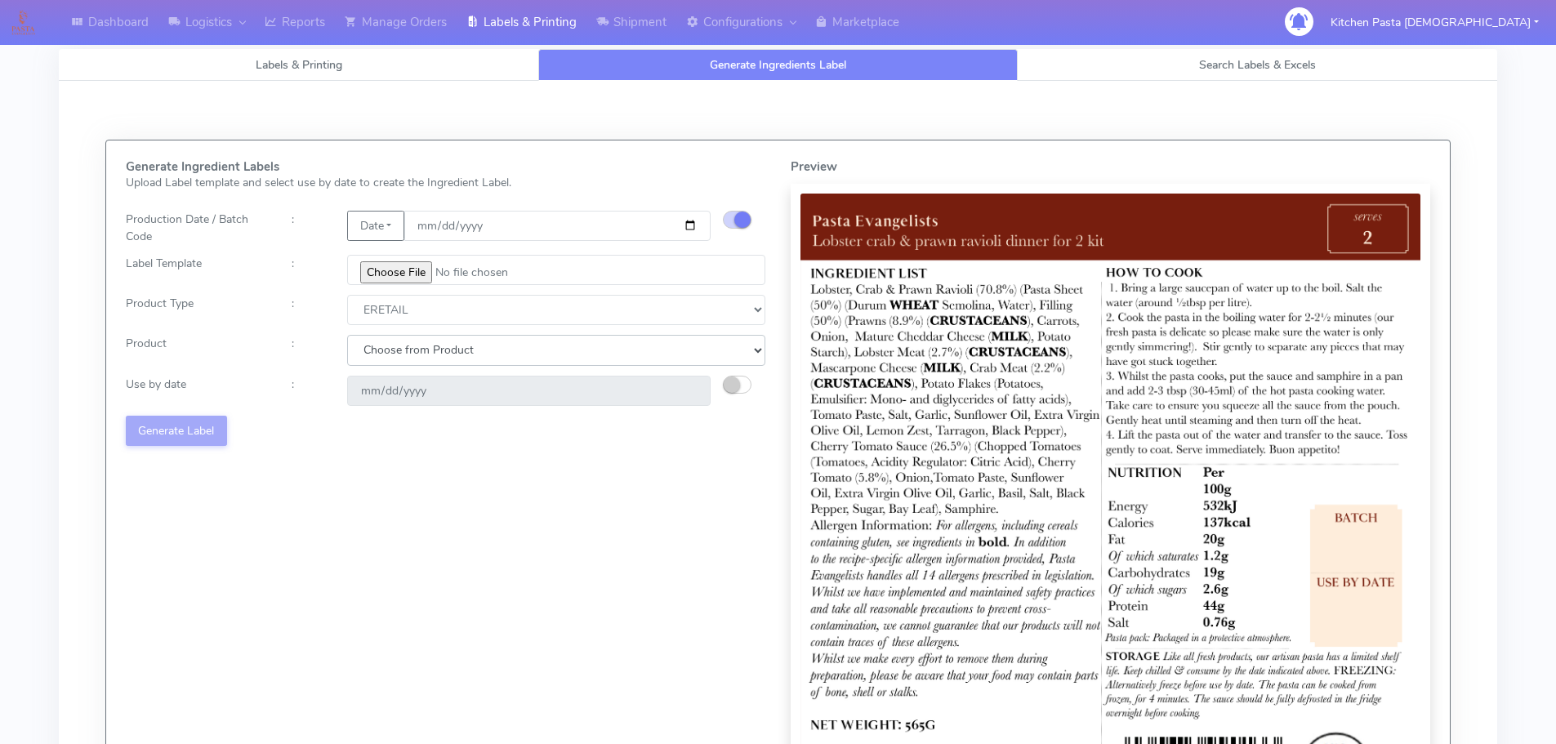
drag, startPoint x: 405, startPoint y: 343, endPoint x: 402, endPoint y: 365, distance: 22.3
click at [405, 344] on select "Choose from Product PLAIN PASTA FILLED PASTA BUTTER (INTERNAL PRODUCTION) BUTTE…" at bounding box center [556, 350] width 418 height 30
select select "0"
click at [347, 335] on select "Choose from Product PLAIN PASTA FILLED PASTA BUTTER (INTERNAL PRODUCTION) BUTTE…" at bounding box center [556, 350] width 418 height 30
type input "[DATE]"
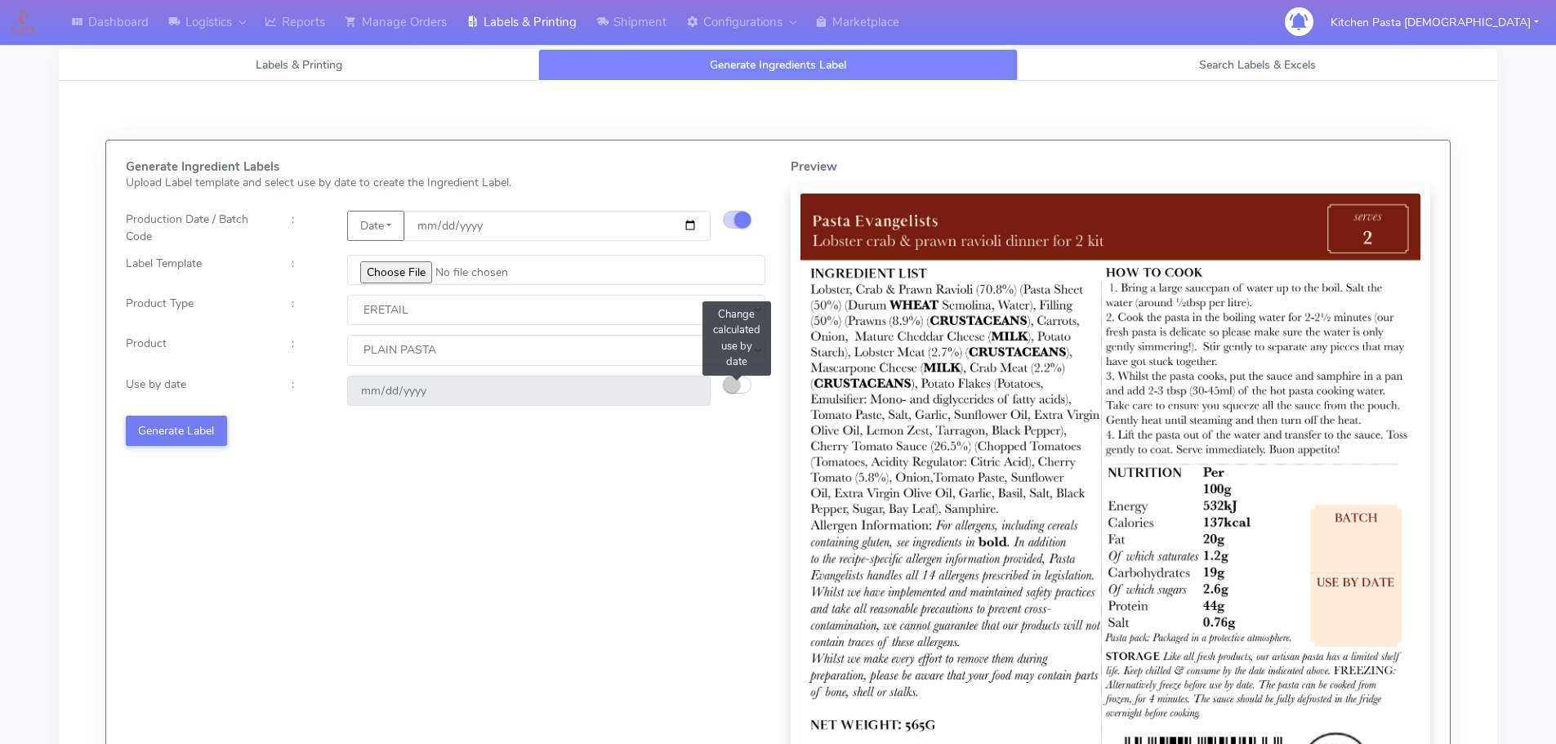
click at [742, 388] on button "button" at bounding box center [737, 385] width 29 height 18
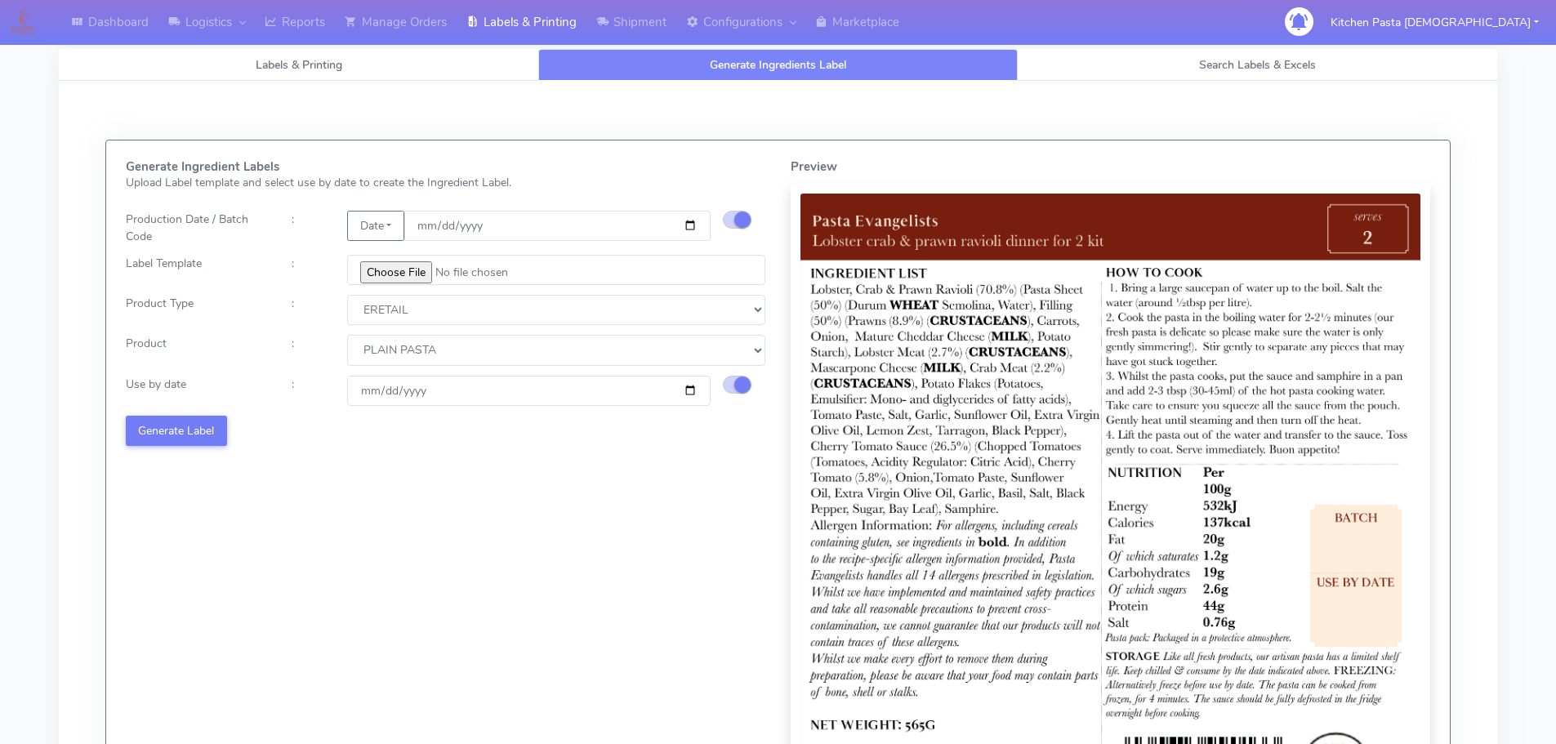
drag, startPoint x: 1054, startPoint y: 94, endPoint x: 1044, endPoint y: 99, distance: 11.0
click at [1054, 94] on div "Generate Ingredient Labels Upload Label template and select use by date to crea…" at bounding box center [778, 504] width 1463 height 846
click at [169, 426] on button "Generate Label" at bounding box center [176, 431] width 101 height 30
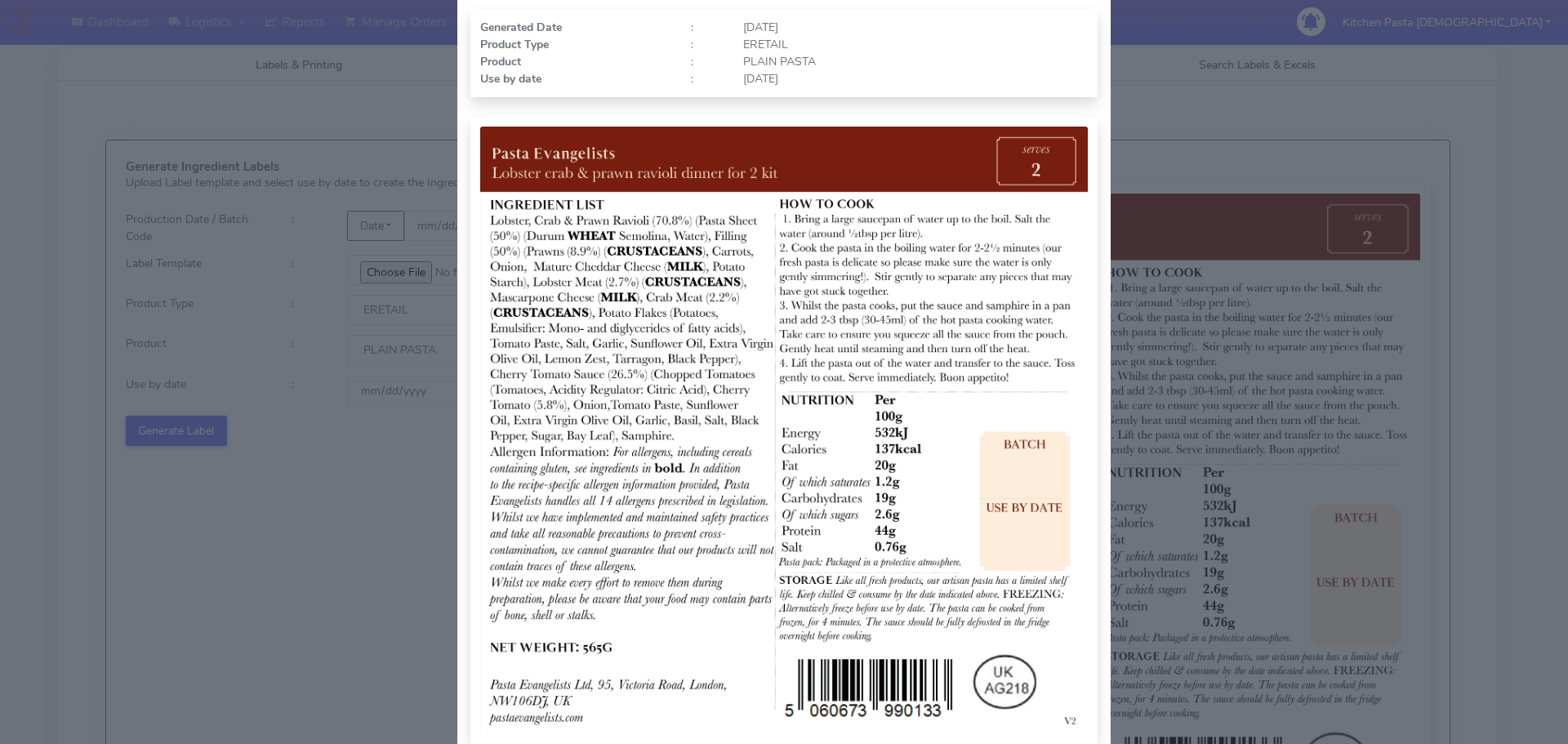
scroll to position [169, 0]
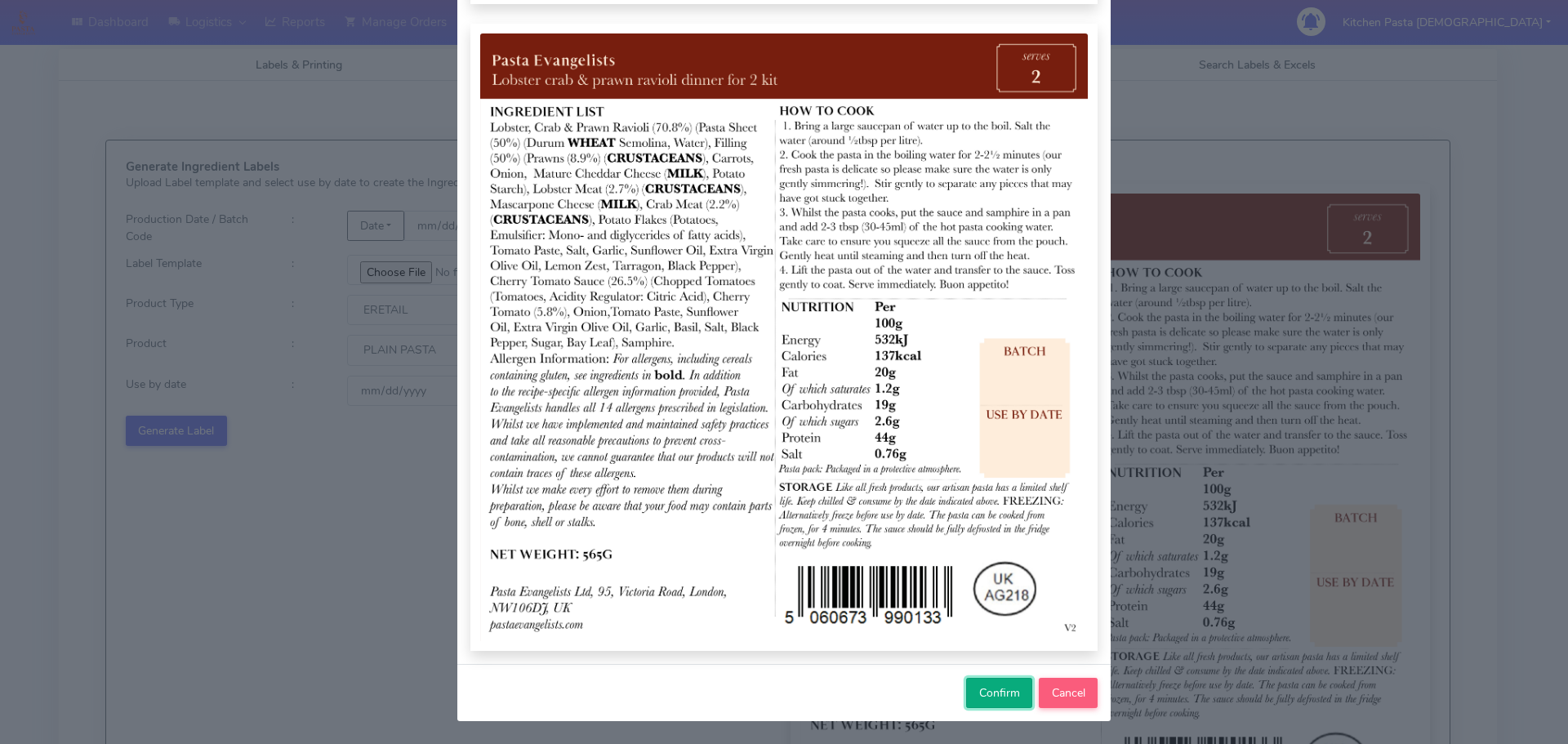
click at [989, 696] on span "Confirm" at bounding box center [999, 693] width 41 height 16
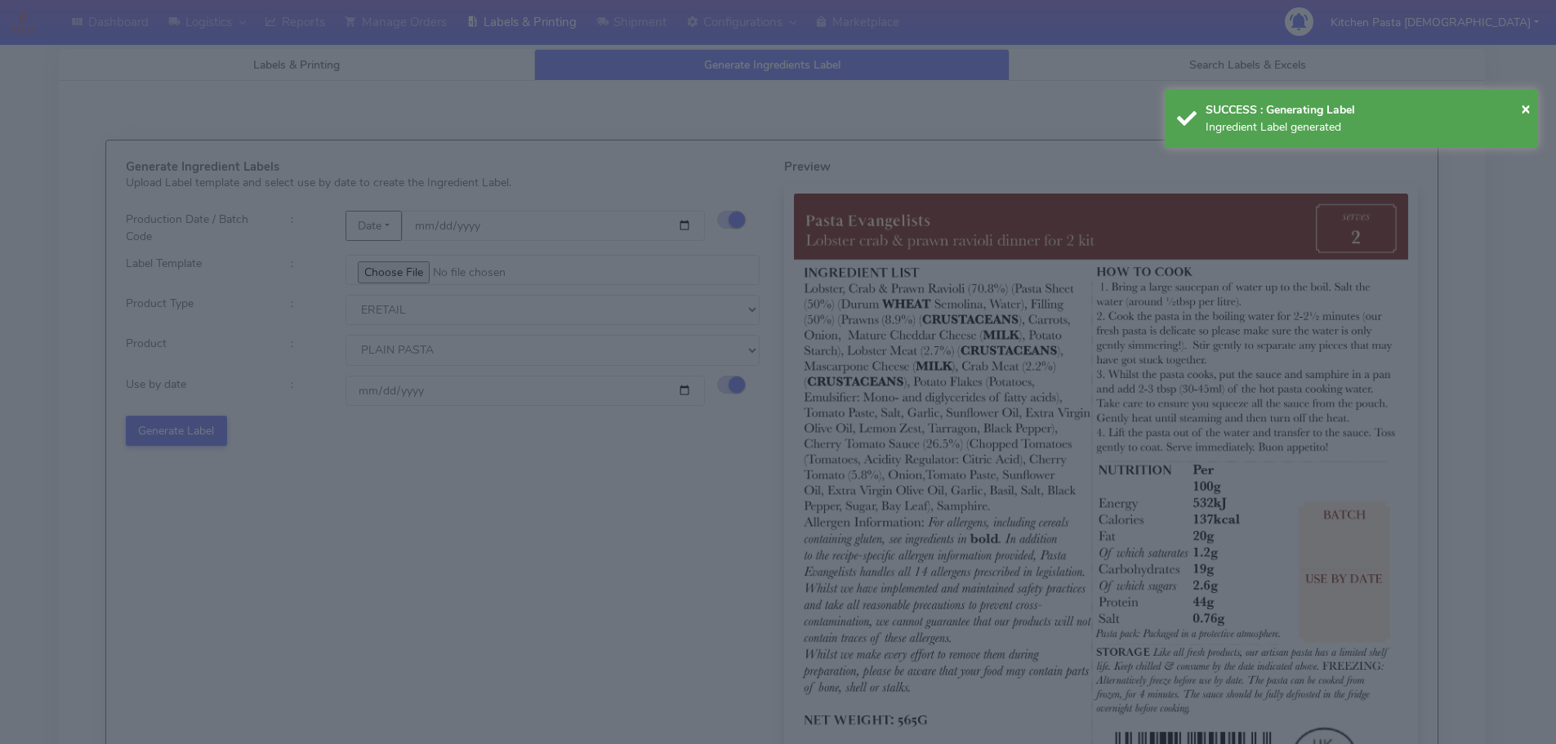
select select
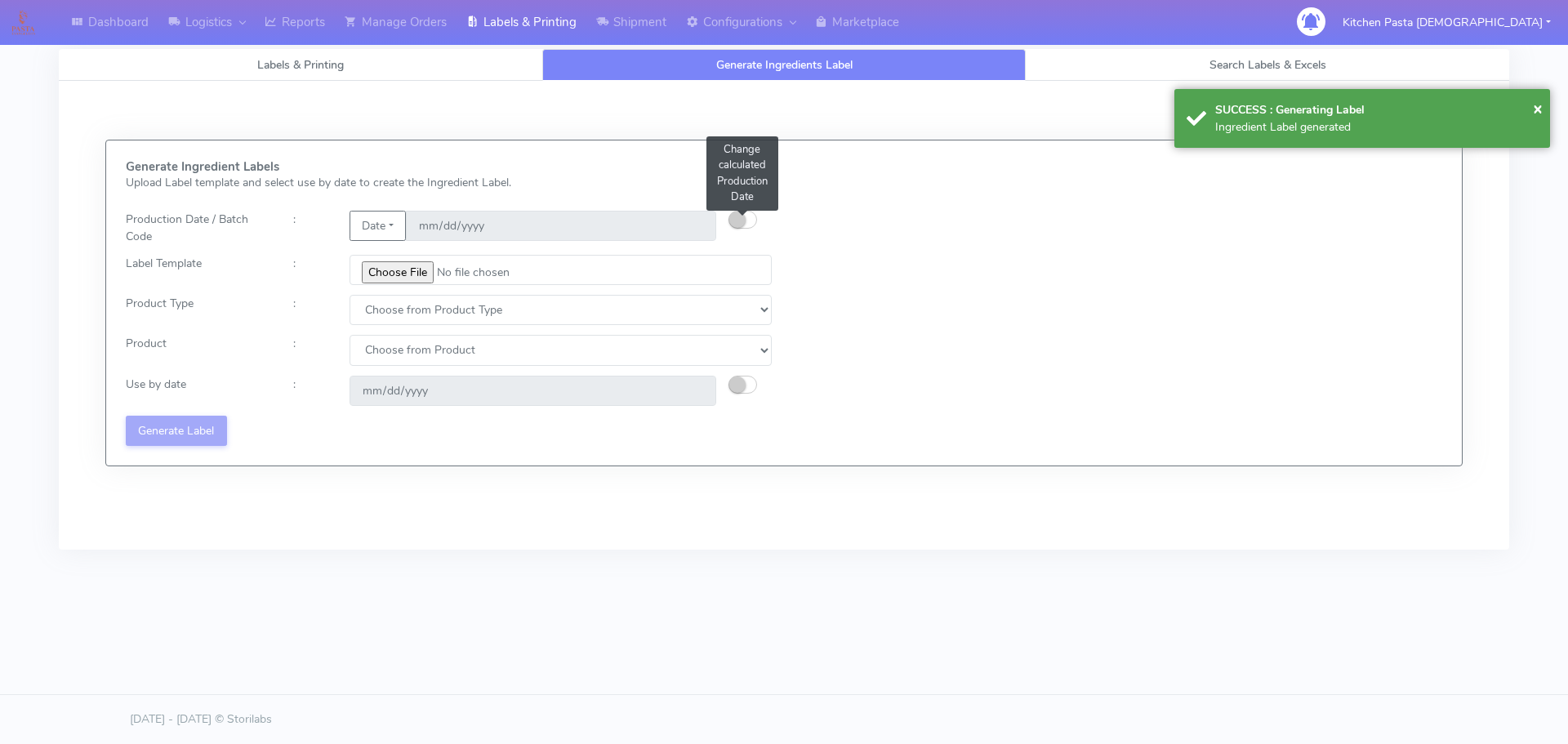
drag, startPoint x: 754, startPoint y: 213, endPoint x: 854, endPoint y: 94, distance: 155.4
click at [754, 213] on button "button" at bounding box center [743, 220] width 29 height 18
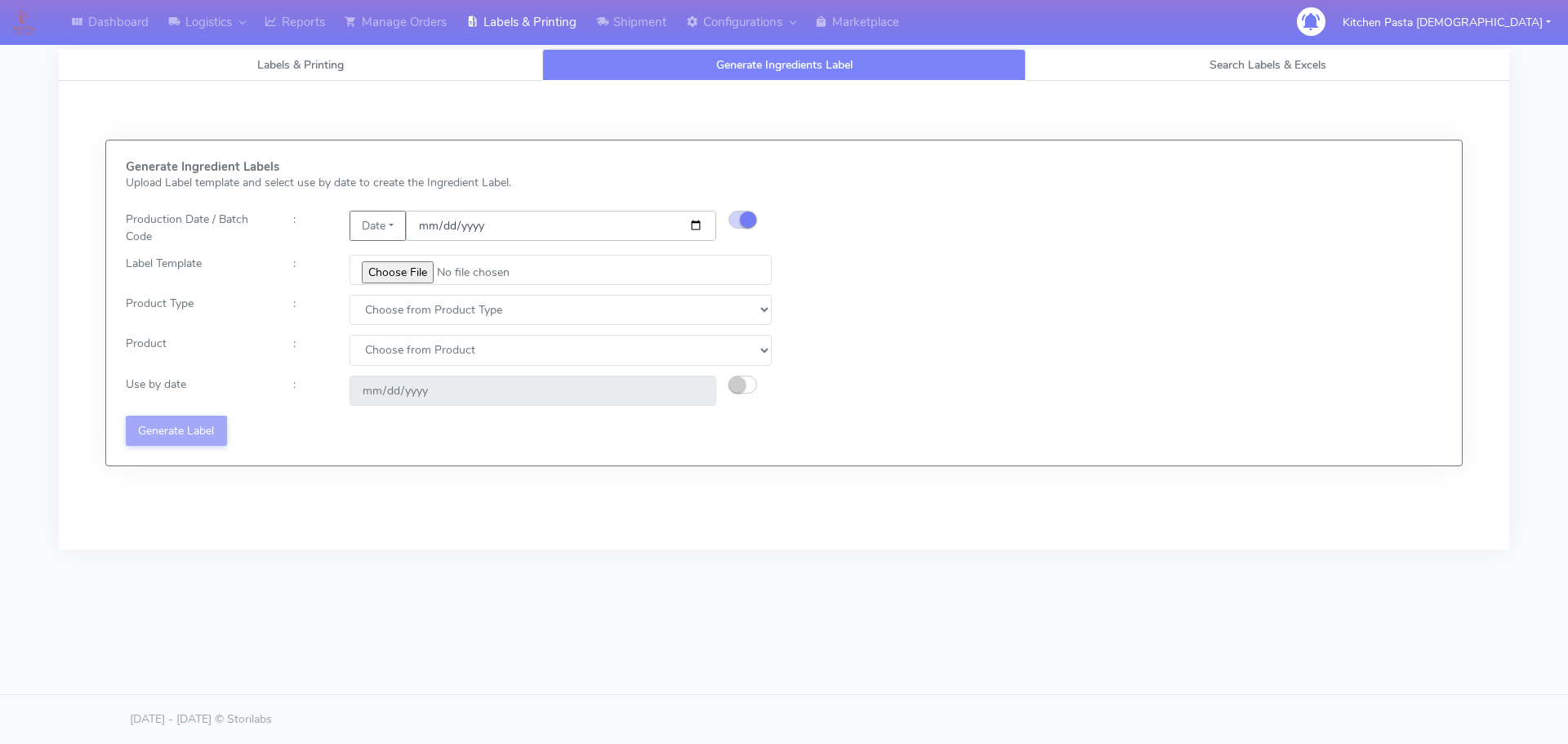
click at [700, 224] on input "date" at bounding box center [561, 226] width 310 height 30
type input "[DATE]"
click at [386, 273] on input "file" at bounding box center [561, 270] width 422 height 30
type input "C:\fakepath\Pasta [DEMOGRAPHIC_DATA] spicy 'nduja mafaldine kit for 2 v5.jpg"
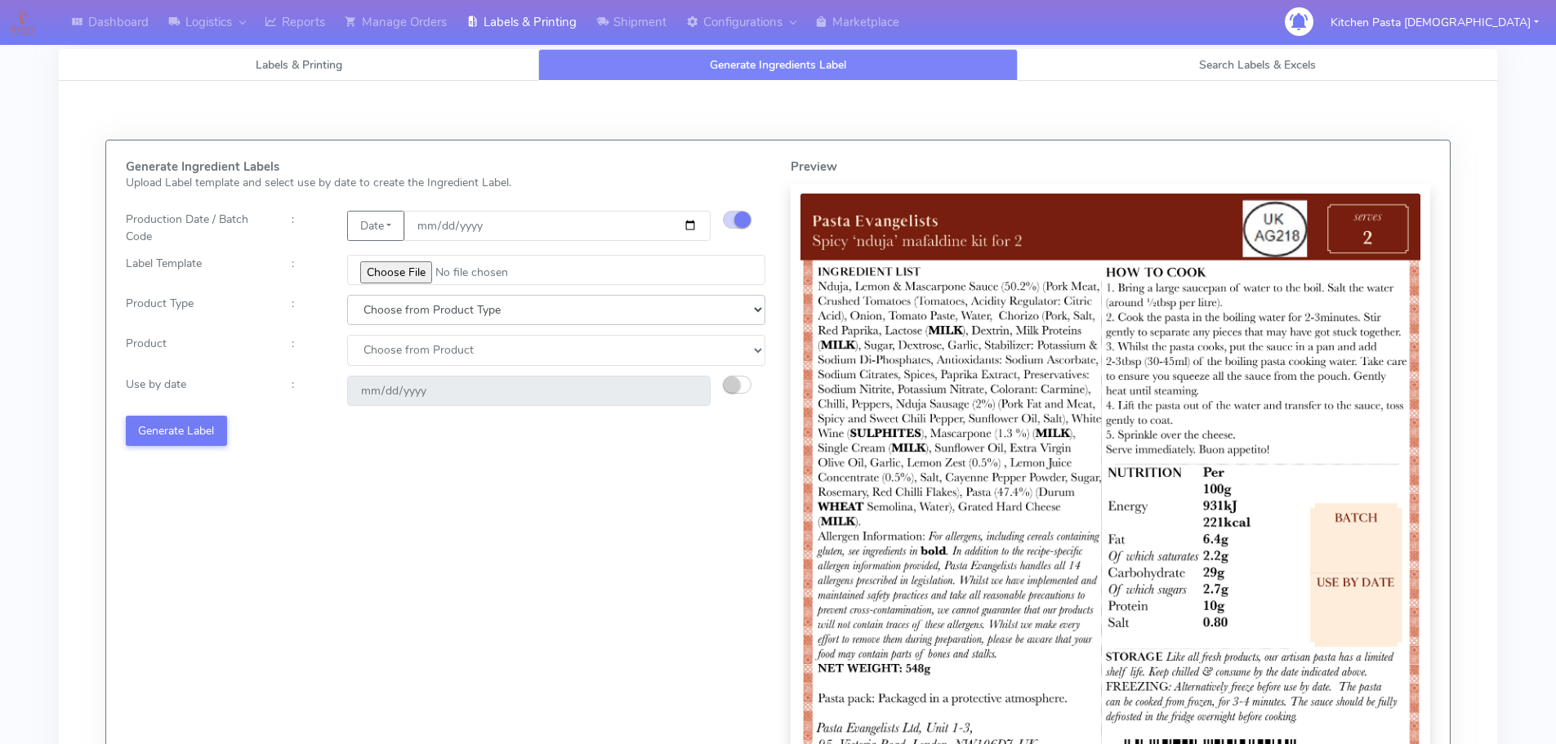
click at [420, 315] on select "Choose from Product Type ECOM ERETAIL CIRCULAR CIRC_DESERTS LASAGNE" at bounding box center [556, 310] width 418 height 30
select select "1"
click at [347, 295] on select "Choose from Product Type ECOM ERETAIL CIRCULAR CIRC_DESERTS LASAGNE" at bounding box center [556, 310] width 418 height 30
click at [409, 363] on select "Choose from Product PLAIN PASTA FILLED PASTA BUTTER (INTERNAL PRODUCTION) BUTTE…" at bounding box center [556, 350] width 418 height 30
select select "0"
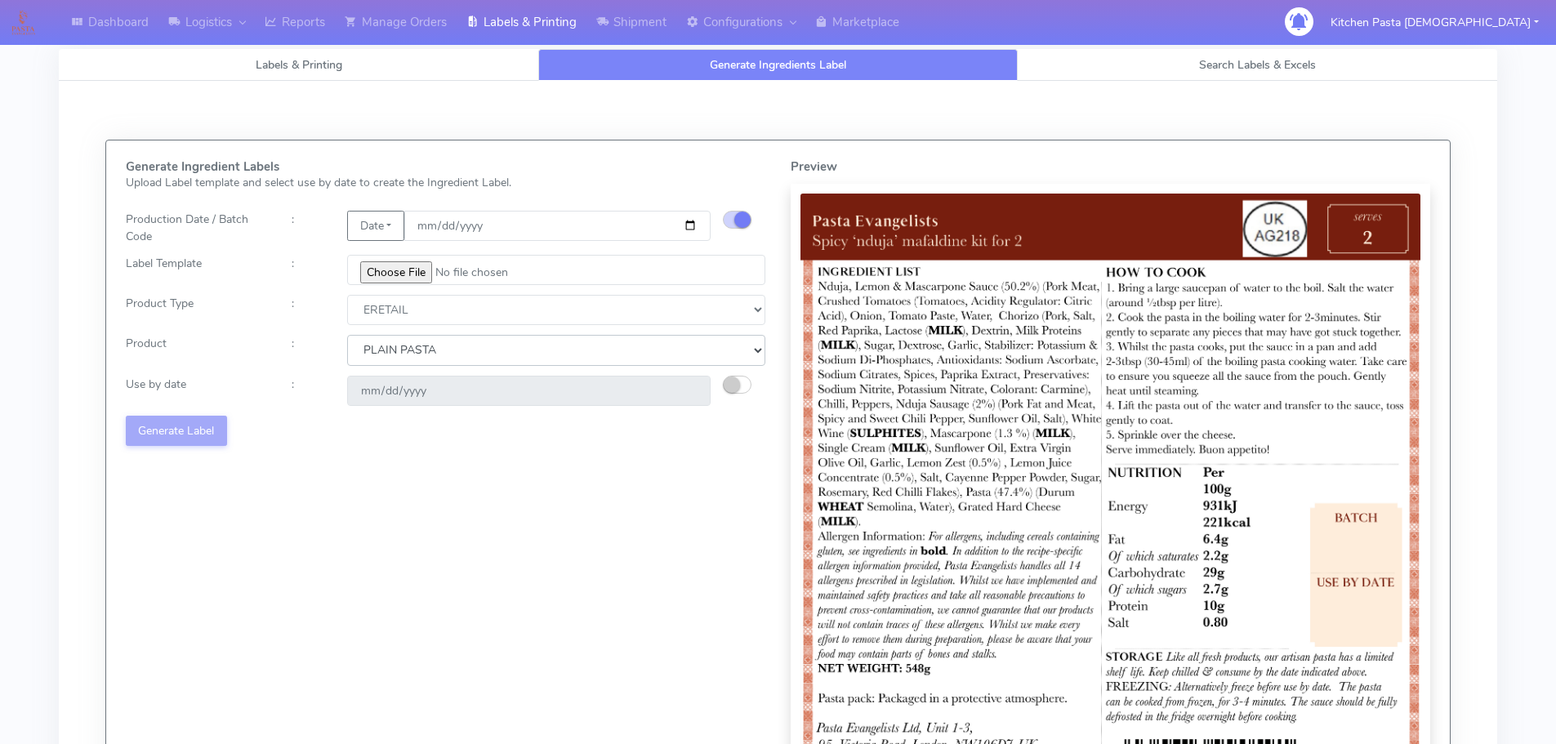
click at [347, 335] on select "Choose from Product PLAIN PASTA FILLED PASTA BUTTER (INTERNAL PRODUCTION) BUTTE…" at bounding box center [556, 350] width 418 height 30
click at [733, 387] on small "button" at bounding box center [732, 385] width 16 height 16
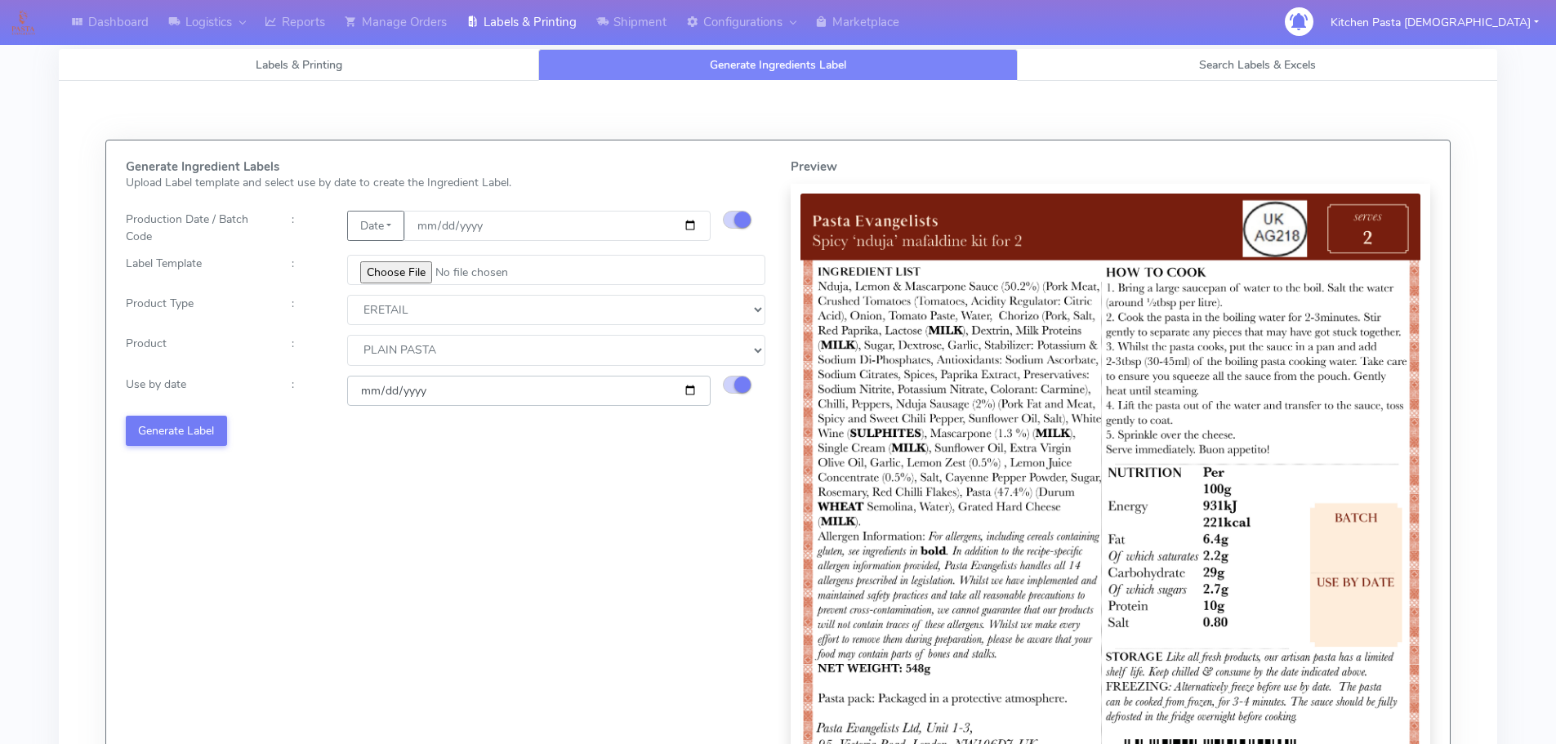
click at [680, 391] on input "[DATE]" at bounding box center [529, 391] width 364 height 30
click at [695, 392] on input "[DATE]" at bounding box center [529, 391] width 364 height 30
type input "[DATE]"
click at [195, 436] on button "Generate Label" at bounding box center [176, 431] width 101 height 30
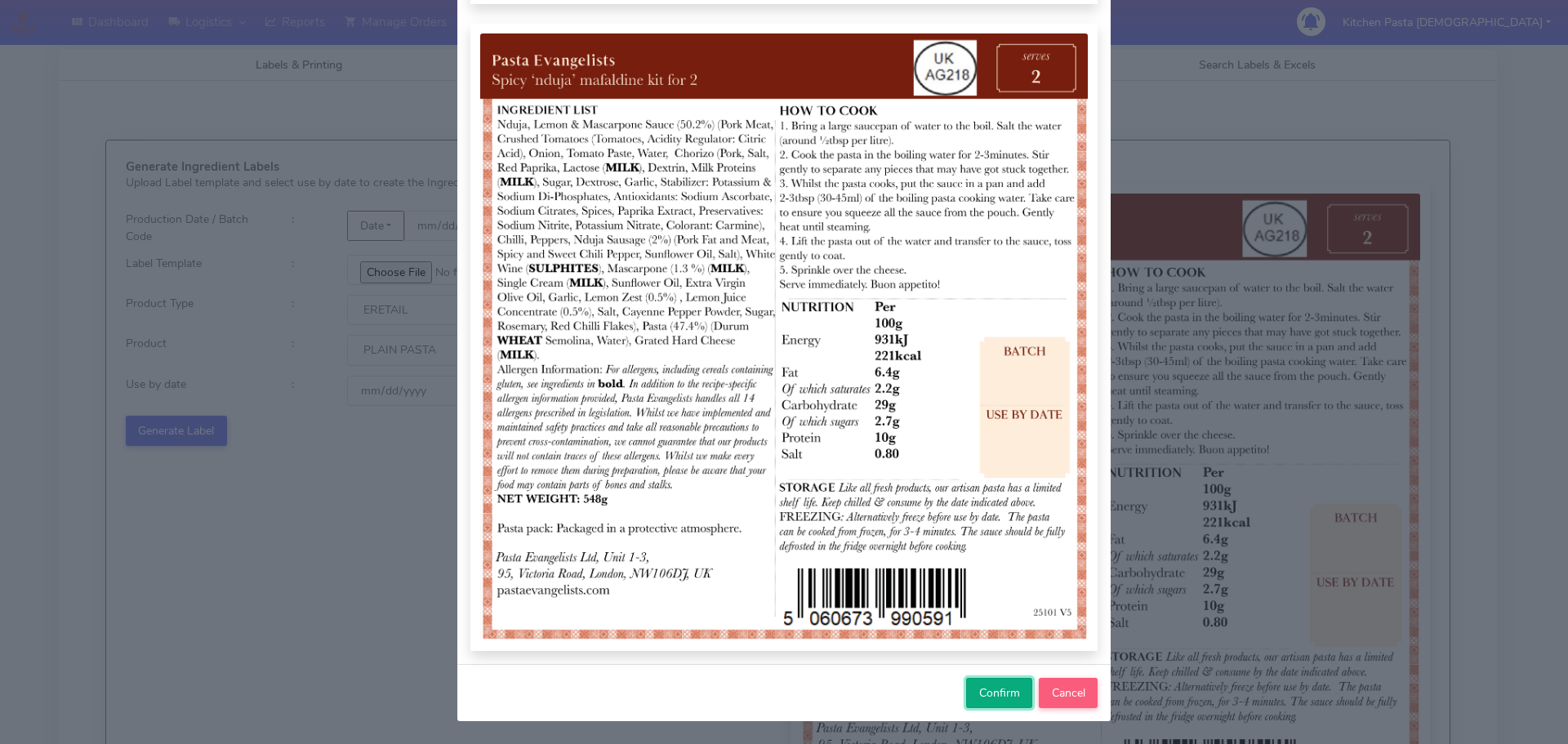
click at [996, 689] on span "Confirm" at bounding box center [999, 693] width 41 height 16
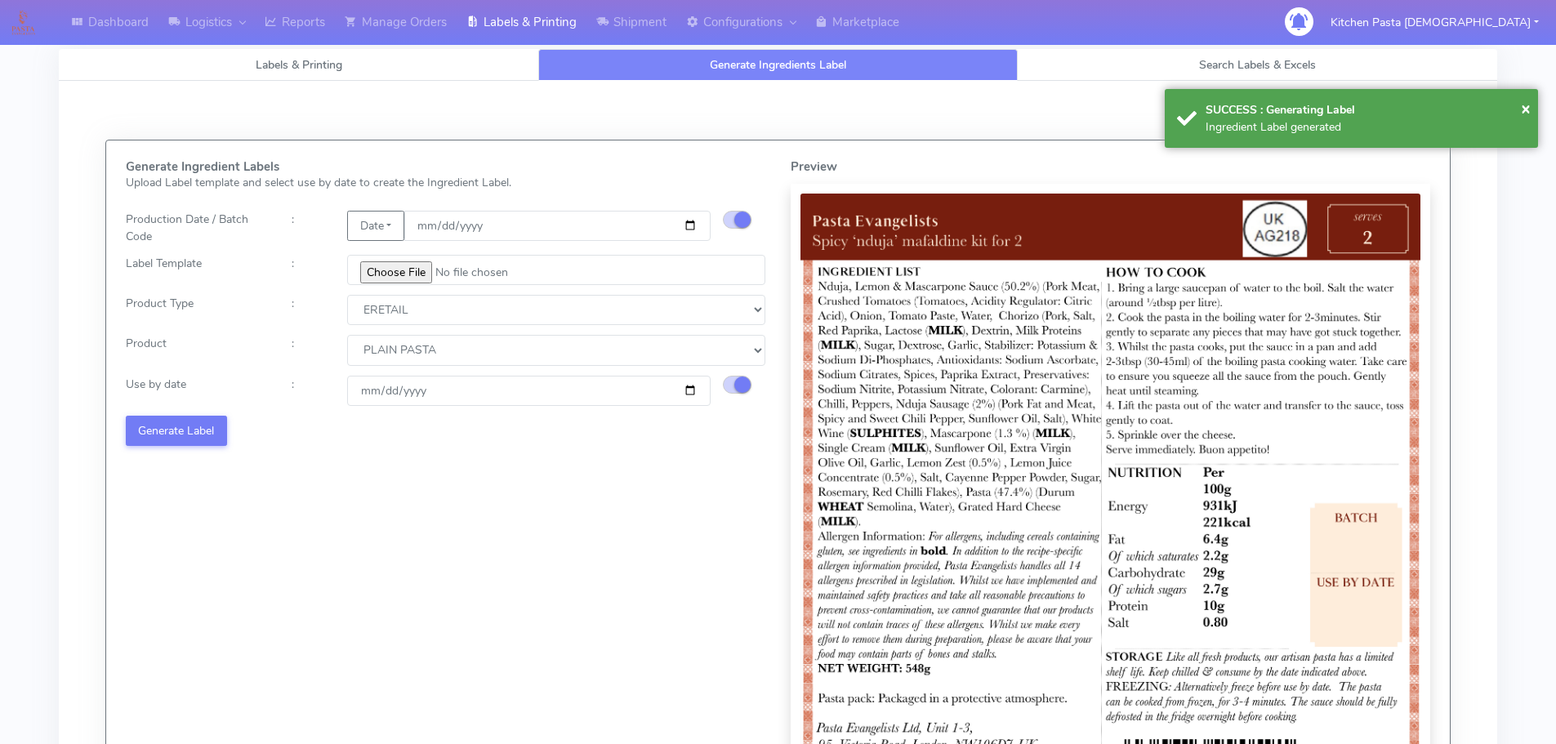
select select
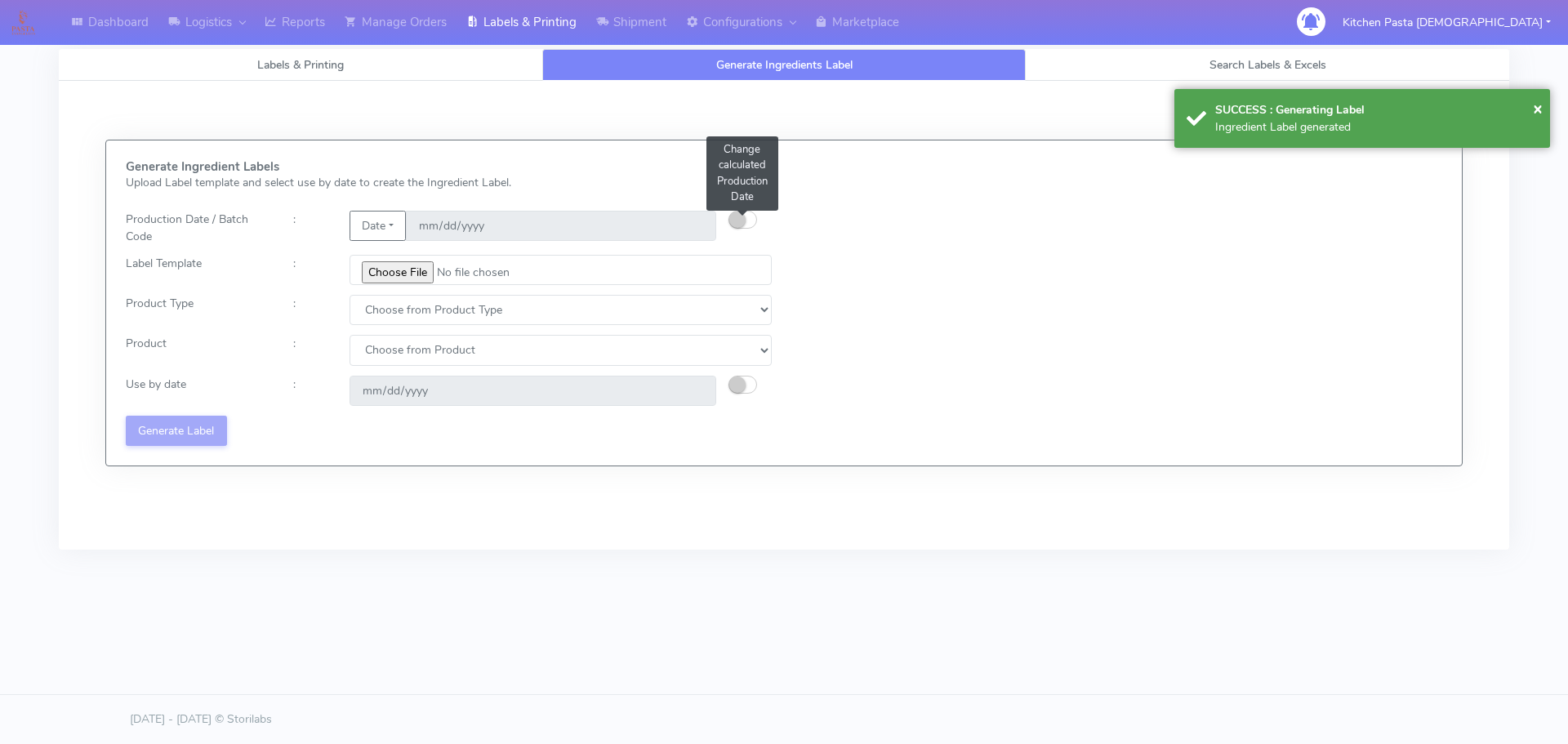
click at [742, 212] on button "button" at bounding box center [743, 220] width 29 height 18
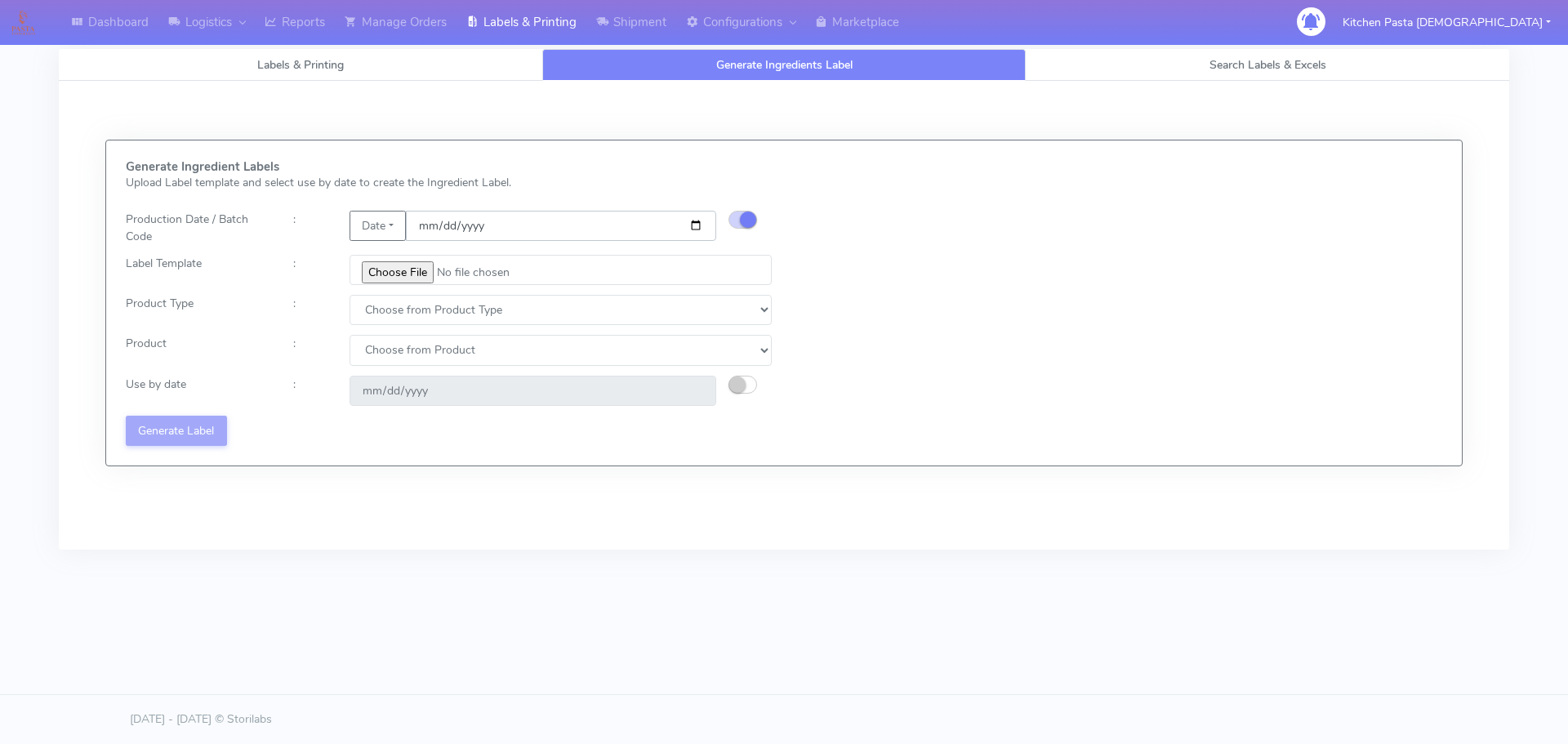
click at [699, 225] on input "date" at bounding box center [561, 226] width 310 height 30
type input "[DATE]"
click at [395, 274] on input "file" at bounding box center [561, 270] width 422 height 30
type input "C:\fakepath\Pasta Evangelists Carbonara Spaghetti dinner kit for 2 v4.jpg"
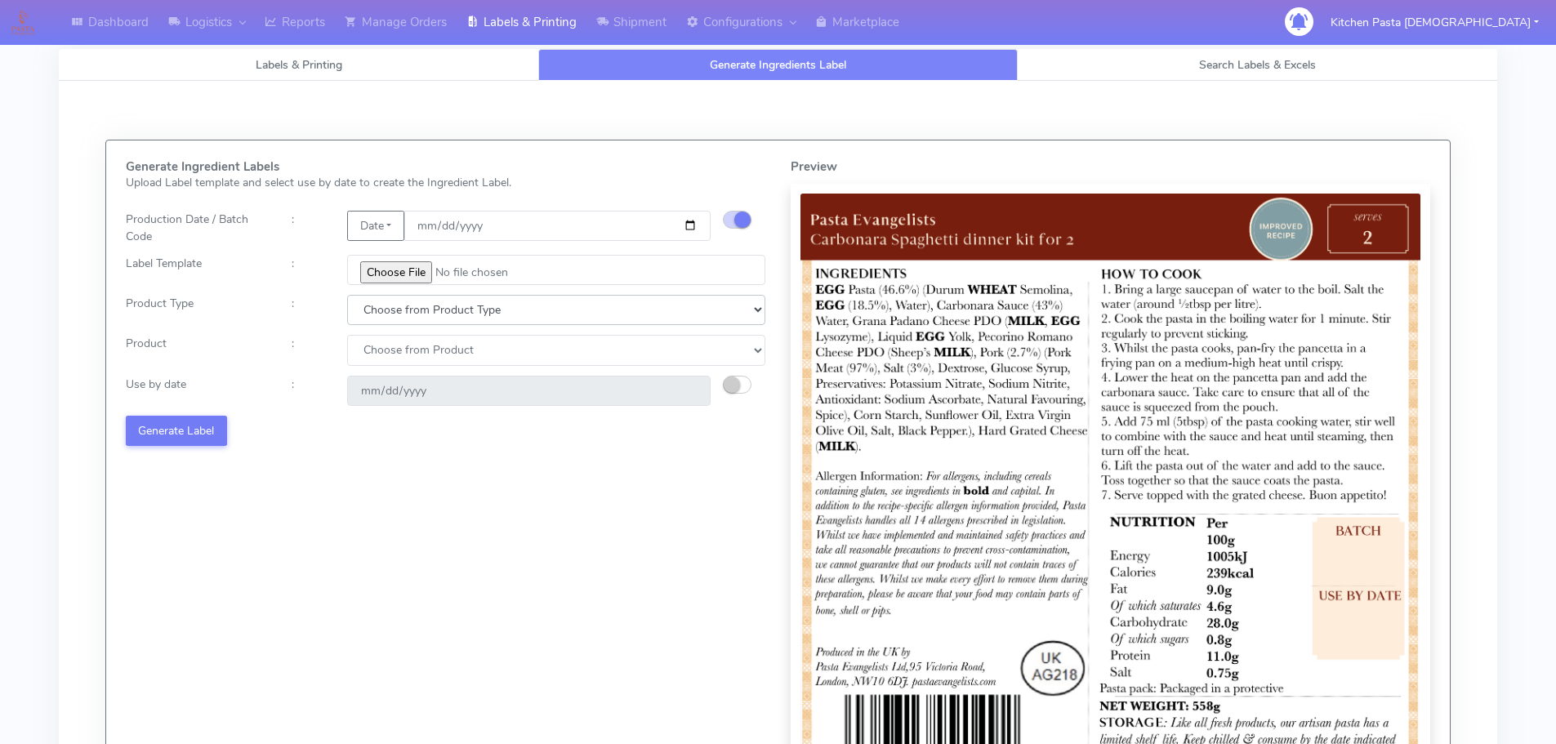
click at [373, 324] on select "Choose from Product Type ECOM ERETAIL CIRCULAR CIRC_DESERTS LASAGNE" at bounding box center [556, 310] width 418 height 30
select select "1"
click at [347, 295] on select "Choose from Product Type ECOM ERETAIL CIRCULAR CIRC_DESERTS LASAGNE" at bounding box center [556, 310] width 418 height 30
click at [390, 350] on select "Choose from Product PLAIN PASTA FILLED PASTA BUTTER (INTERNAL PRODUCTION) BUTTE…" at bounding box center [556, 350] width 418 height 30
select select "0"
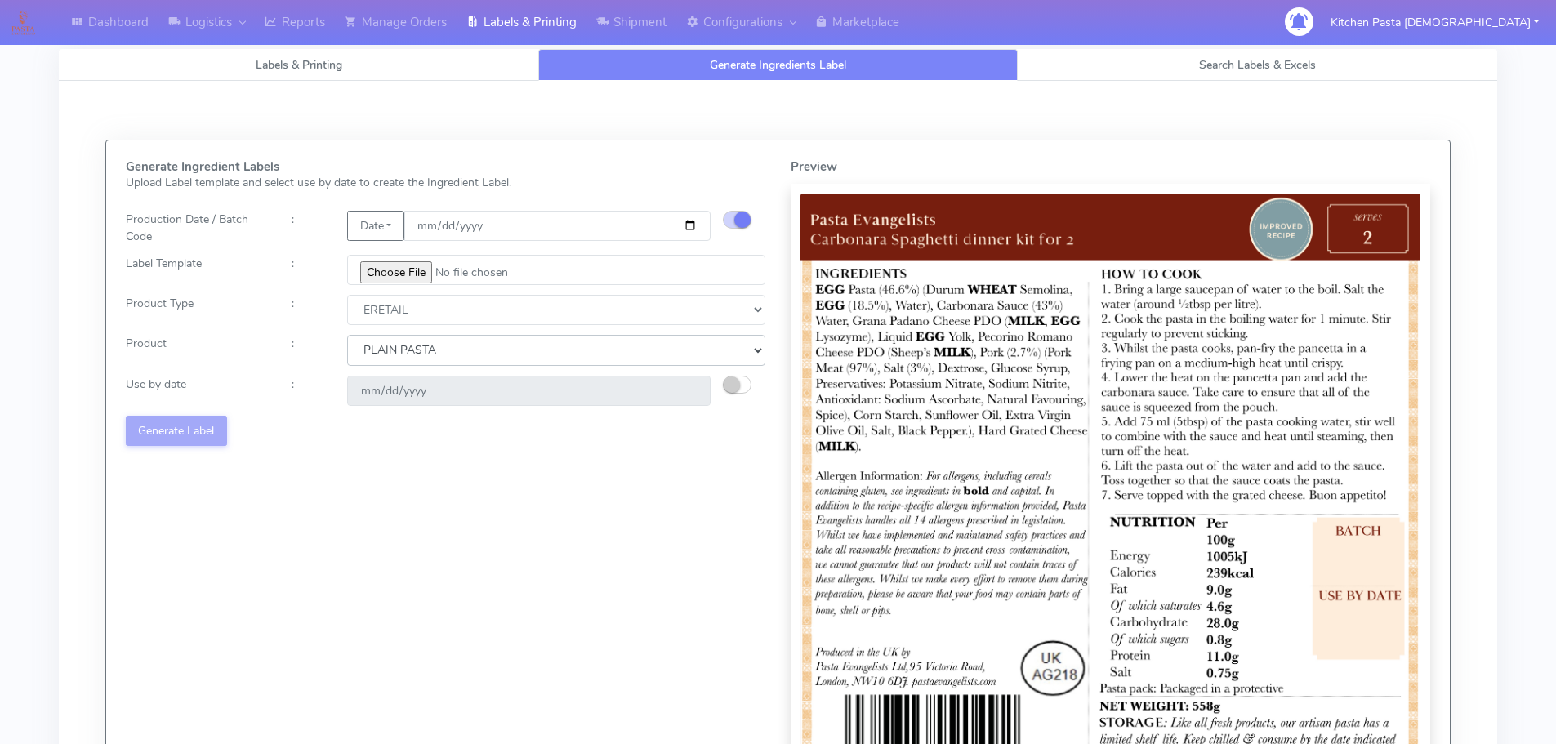
click at [347, 335] on select "Choose from Product PLAIN PASTA FILLED PASTA BUTTER (INTERNAL PRODUCTION) BUTTE…" at bounding box center [556, 350] width 418 height 30
click at [734, 380] on small "button" at bounding box center [732, 385] width 16 height 16
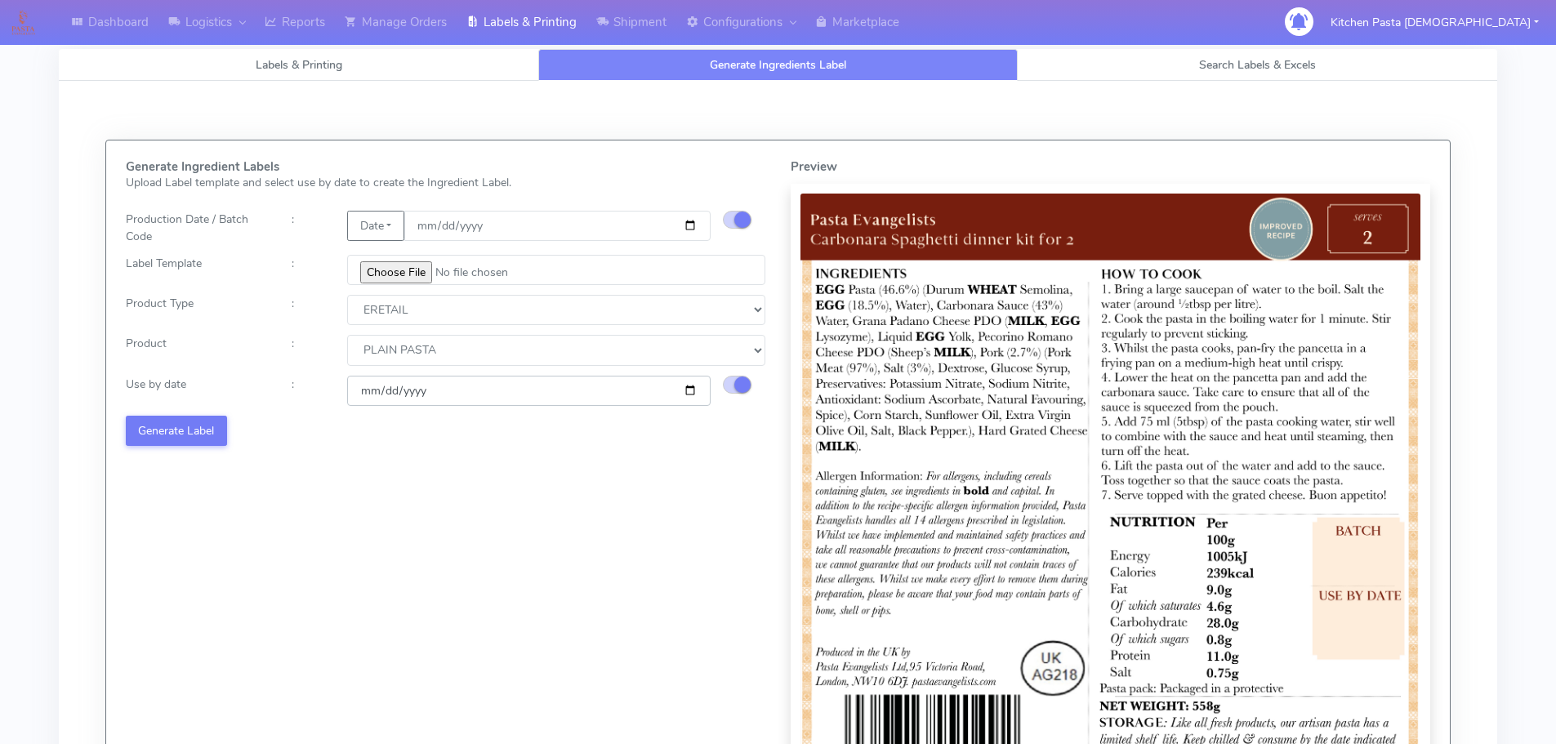
click at [694, 393] on input "[DATE]" at bounding box center [529, 391] width 364 height 30
type input "[DATE]"
click at [192, 417] on button "Generate Label" at bounding box center [176, 431] width 101 height 30
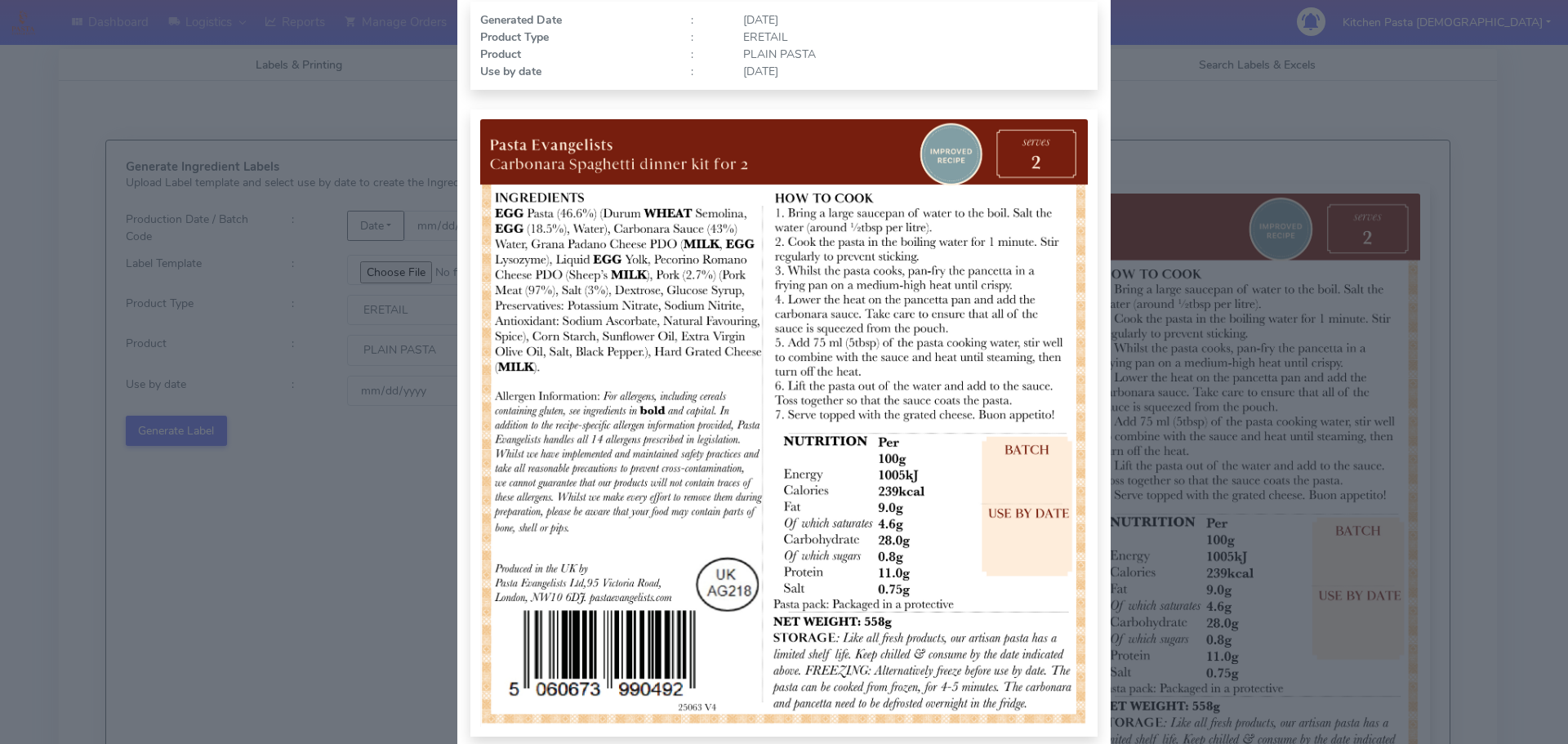
scroll to position [163, 0]
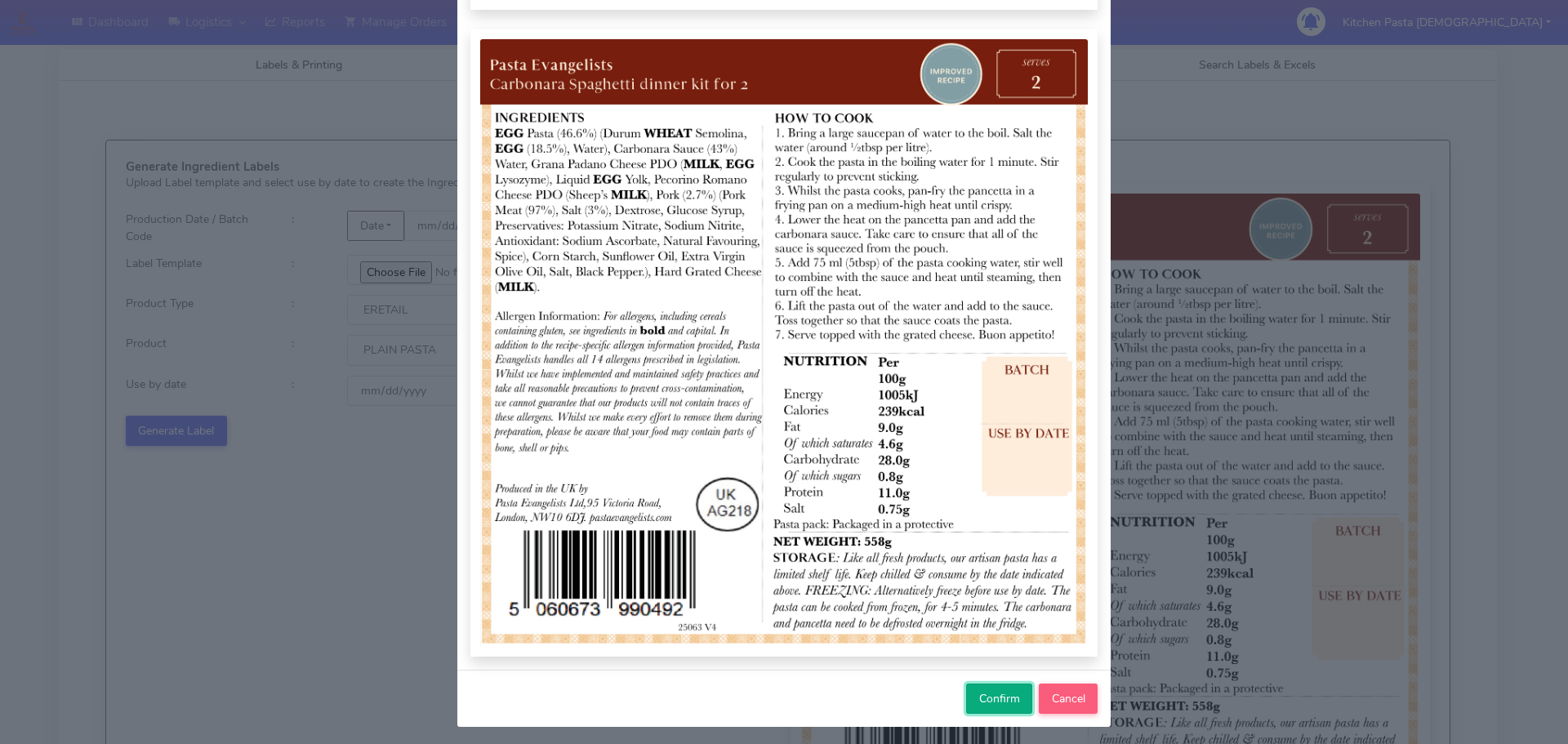
click at [999, 694] on span "Confirm" at bounding box center [999, 699] width 41 height 16
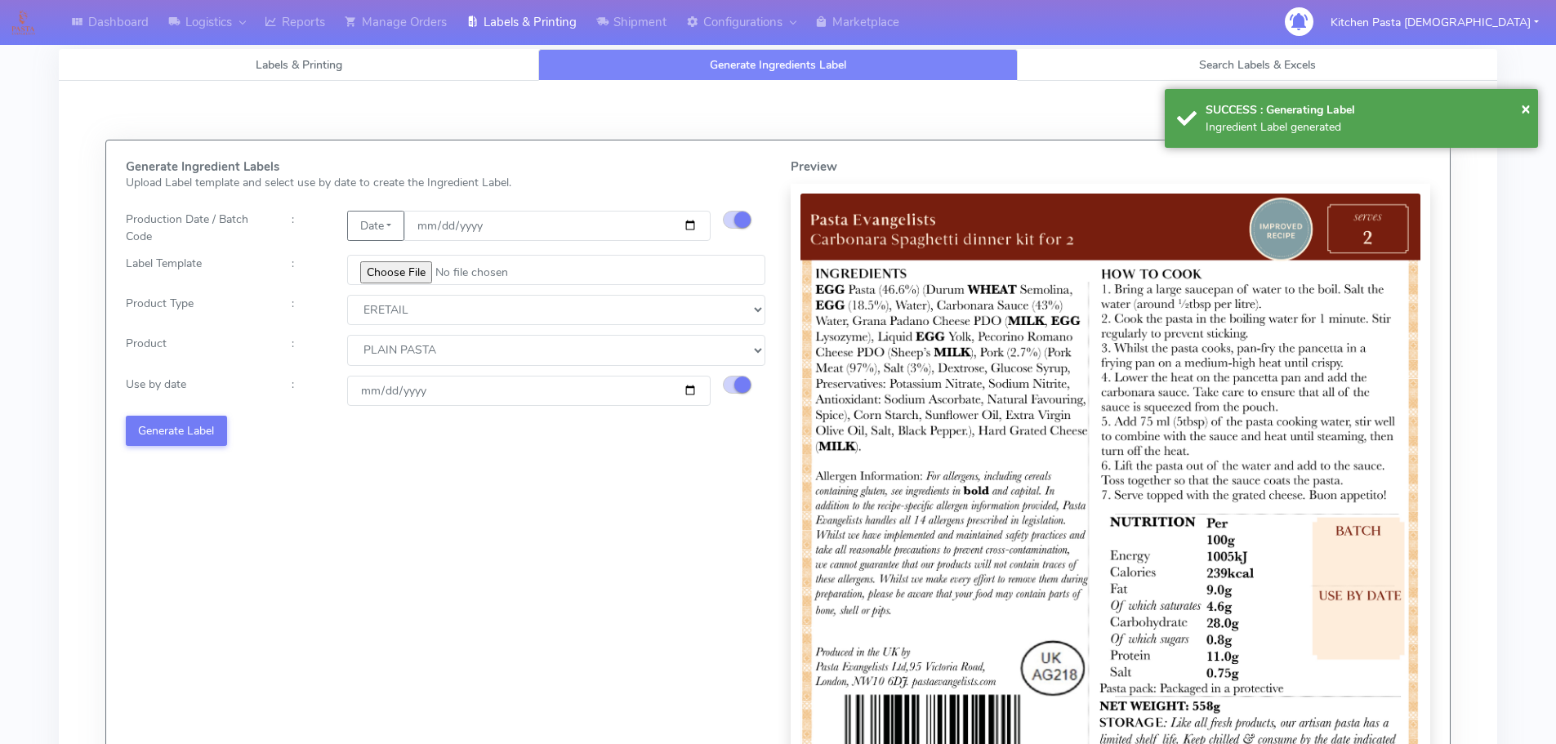
select select
